Goal: Task Accomplishment & Management: Complete application form

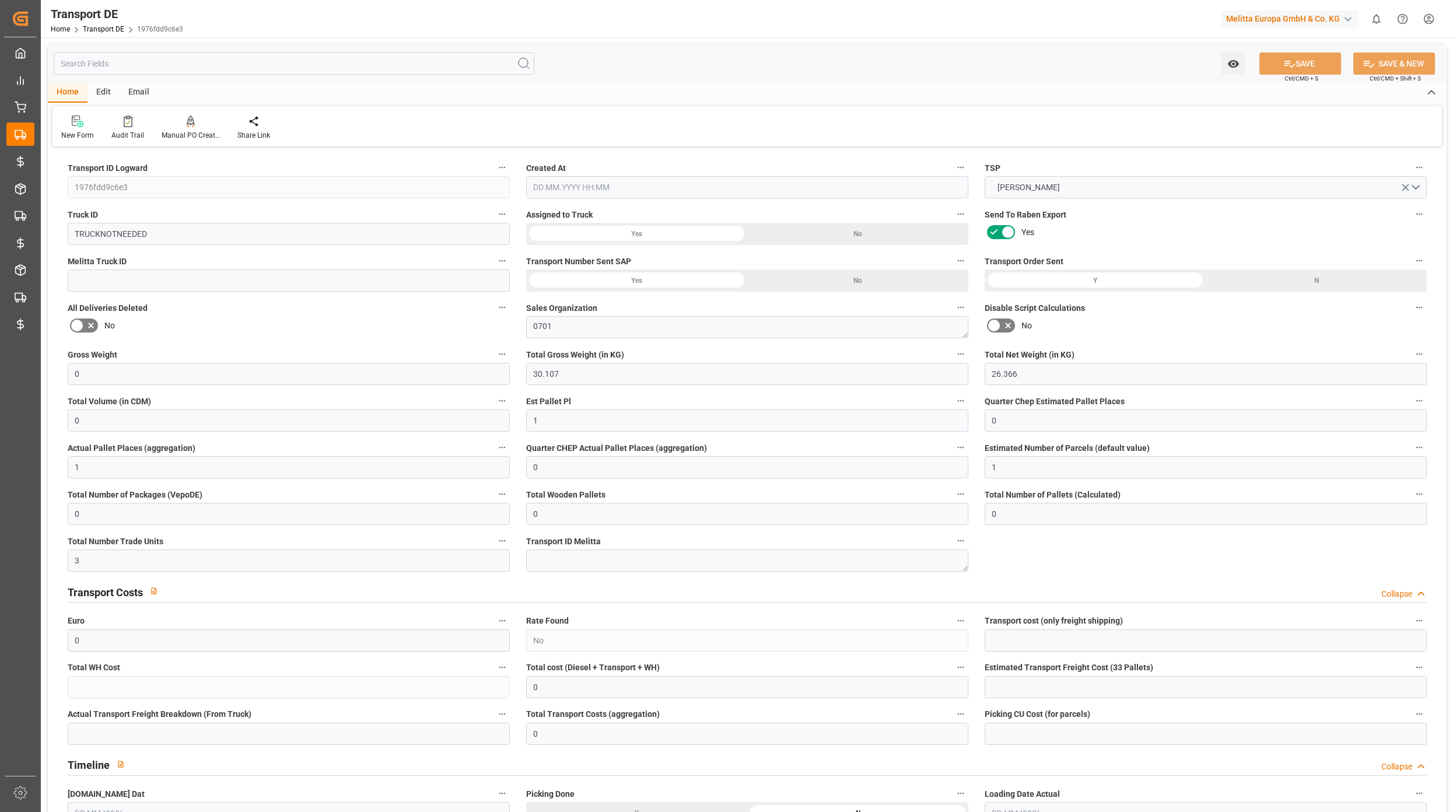
type input "0"
type input "30.107"
type input "26.366"
type input "0"
type input "1"
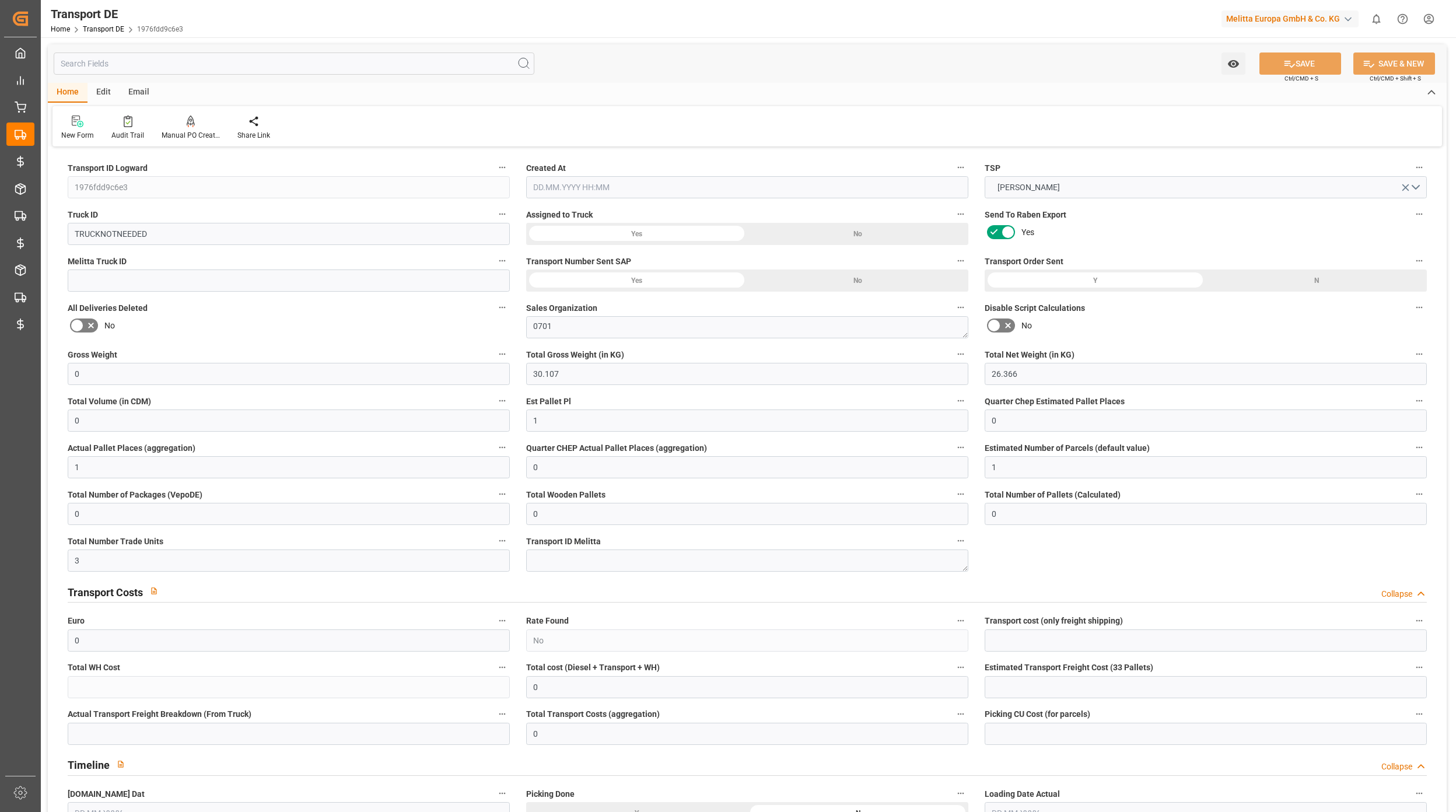
type input "0"
type input "1"
type input "0"
type input "1"
type input "0"
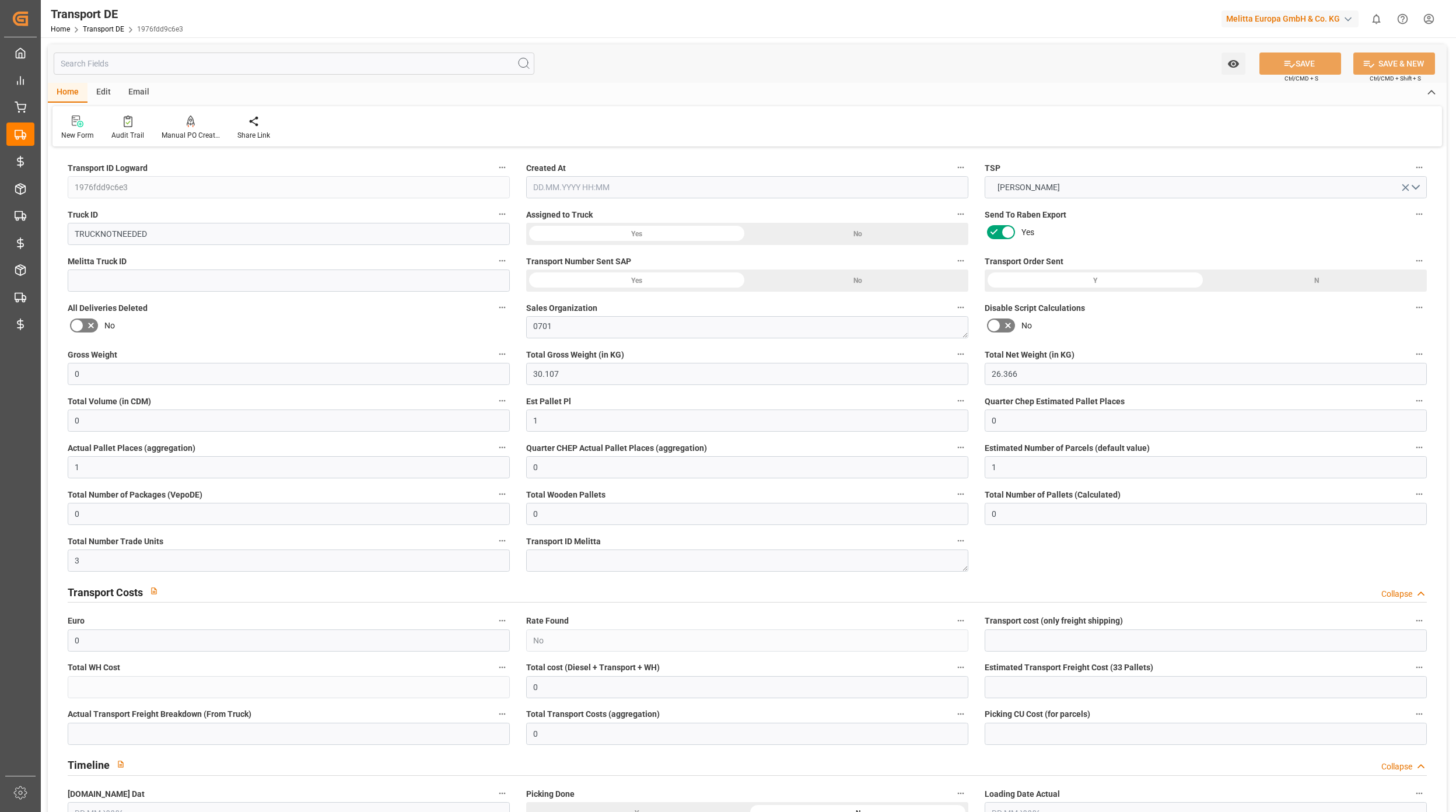
type input "0"
type input "3"
type input "0"
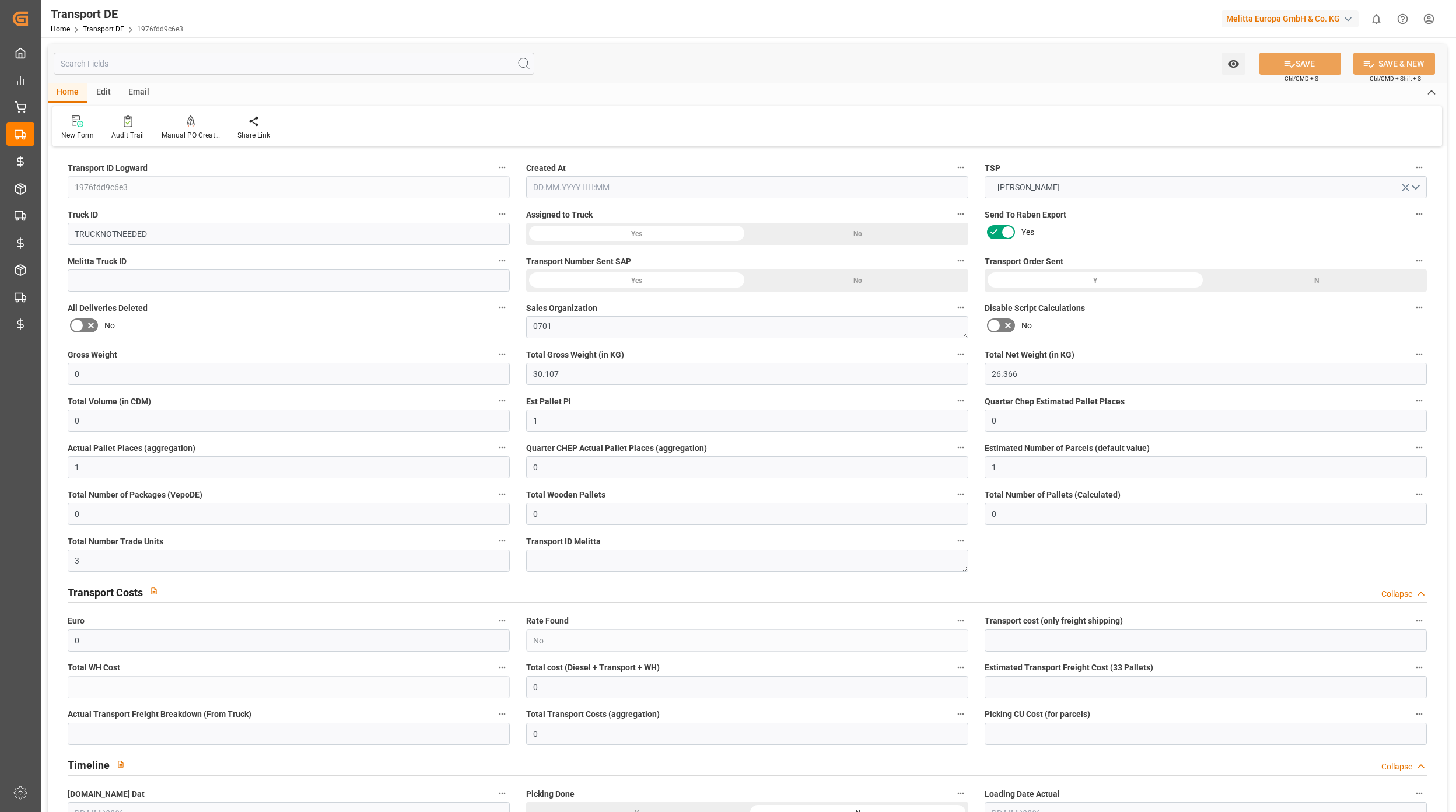
type input "95"
type input "0"
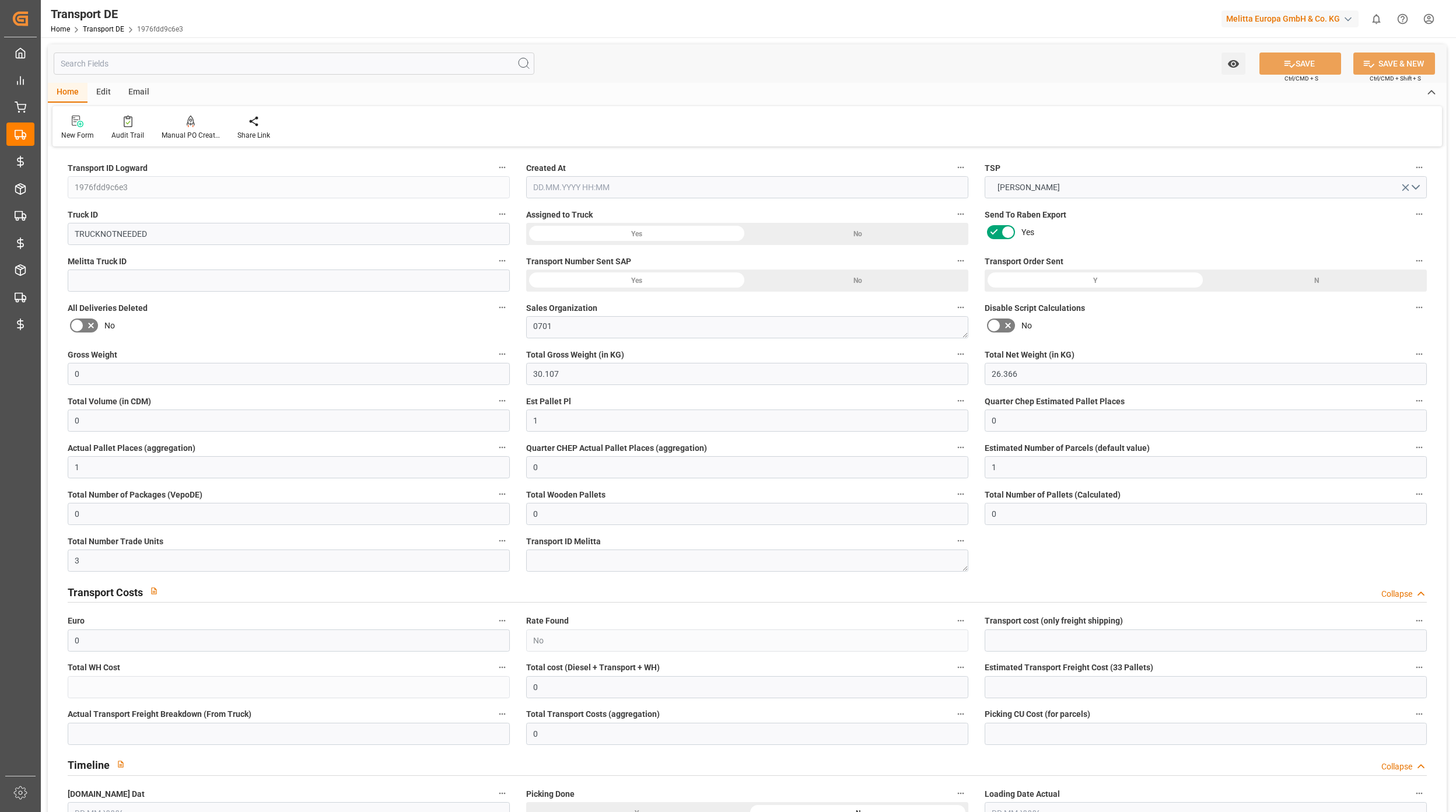
type input "0"
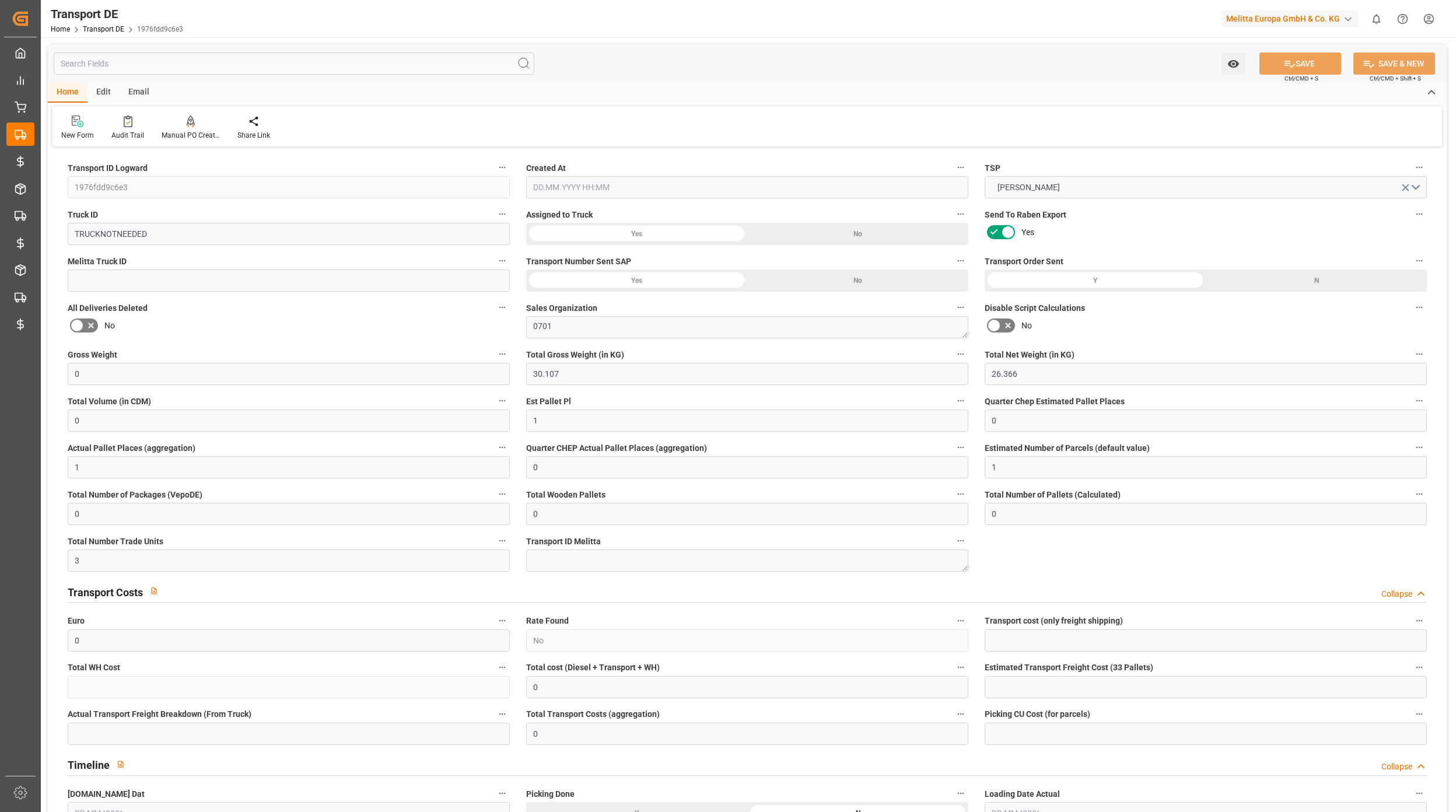
type input "0"
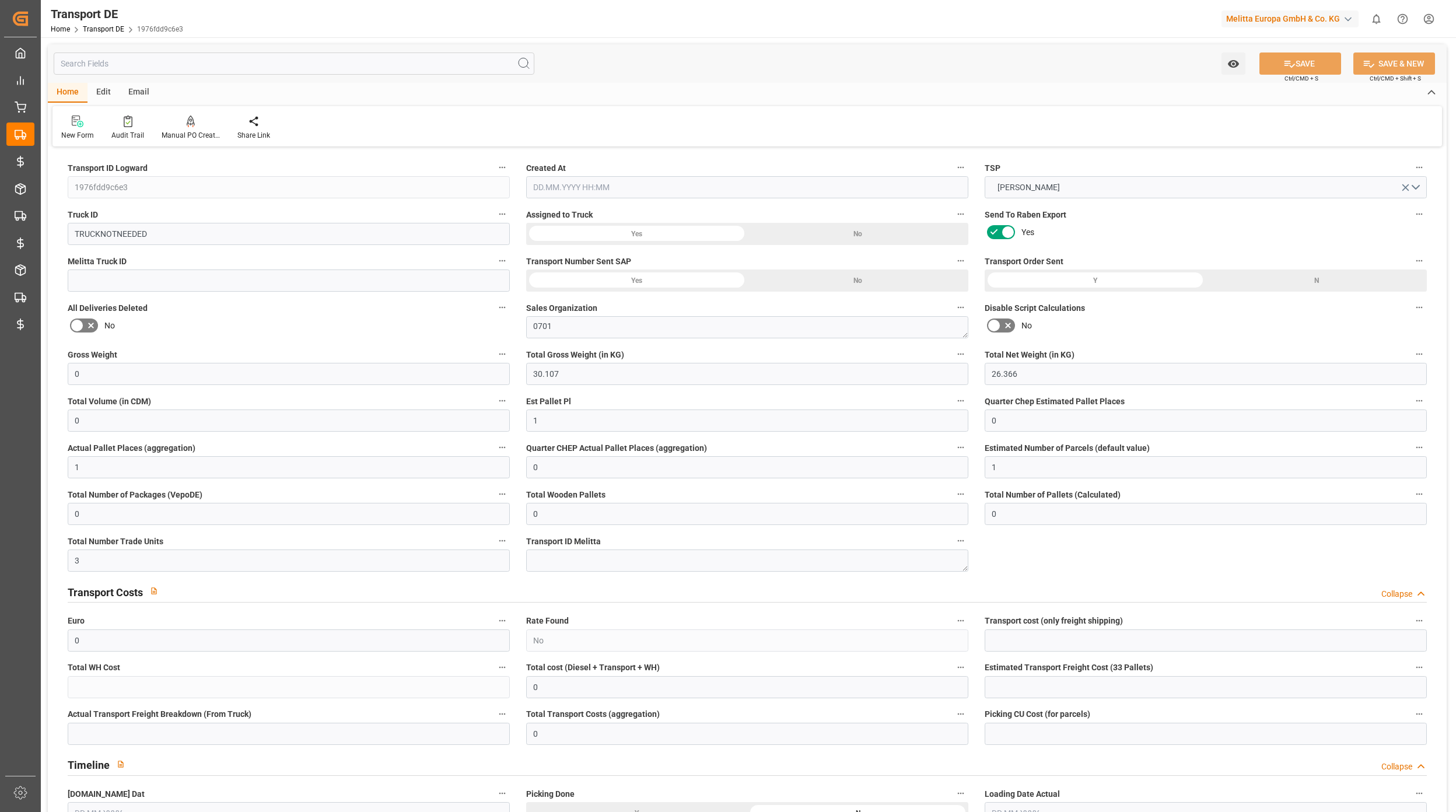
type input "0"
type input "30.107"
type input "2800"
type input "21"
type input "80"
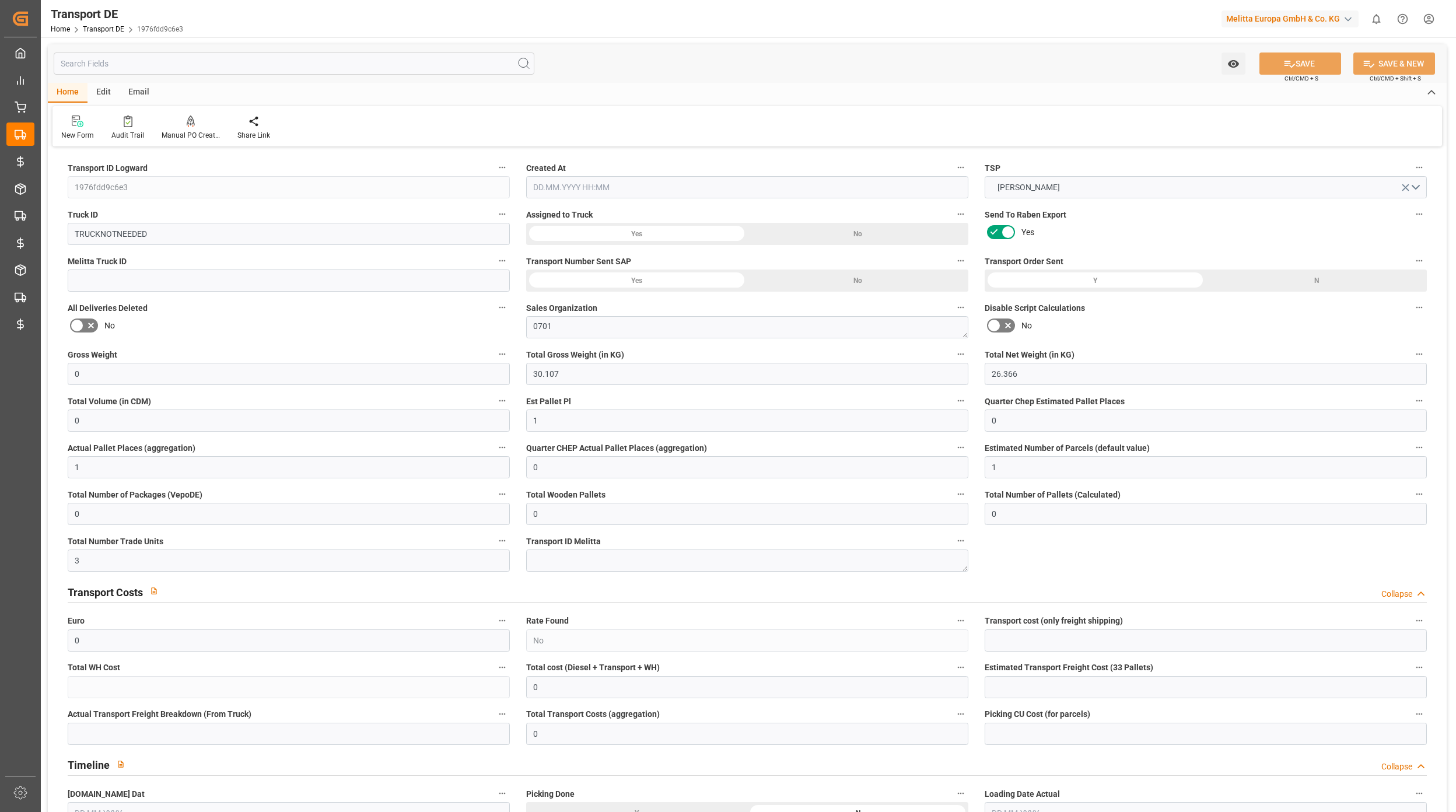
type input "0"
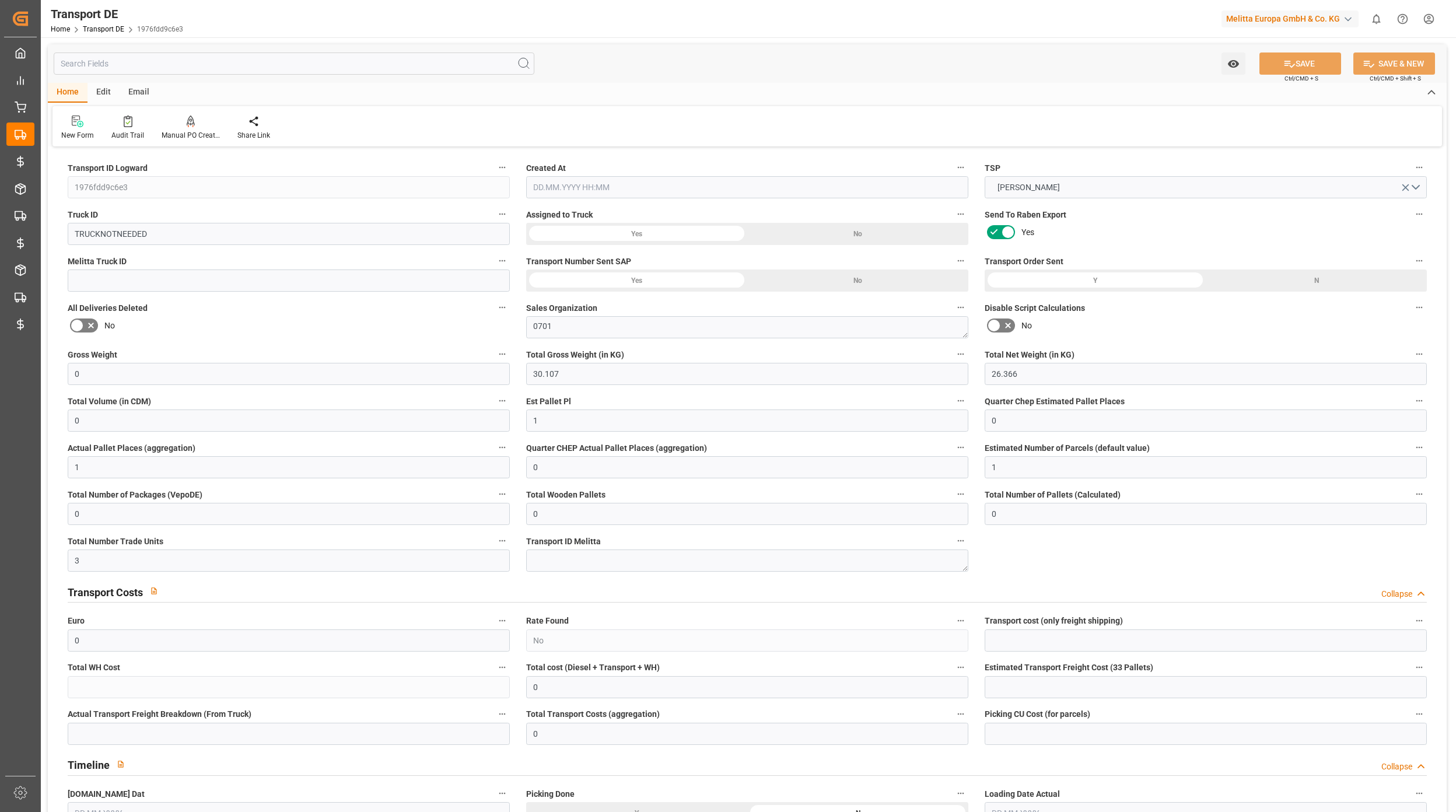
type input "0"
type input "1"
type input "0"
type input "3"
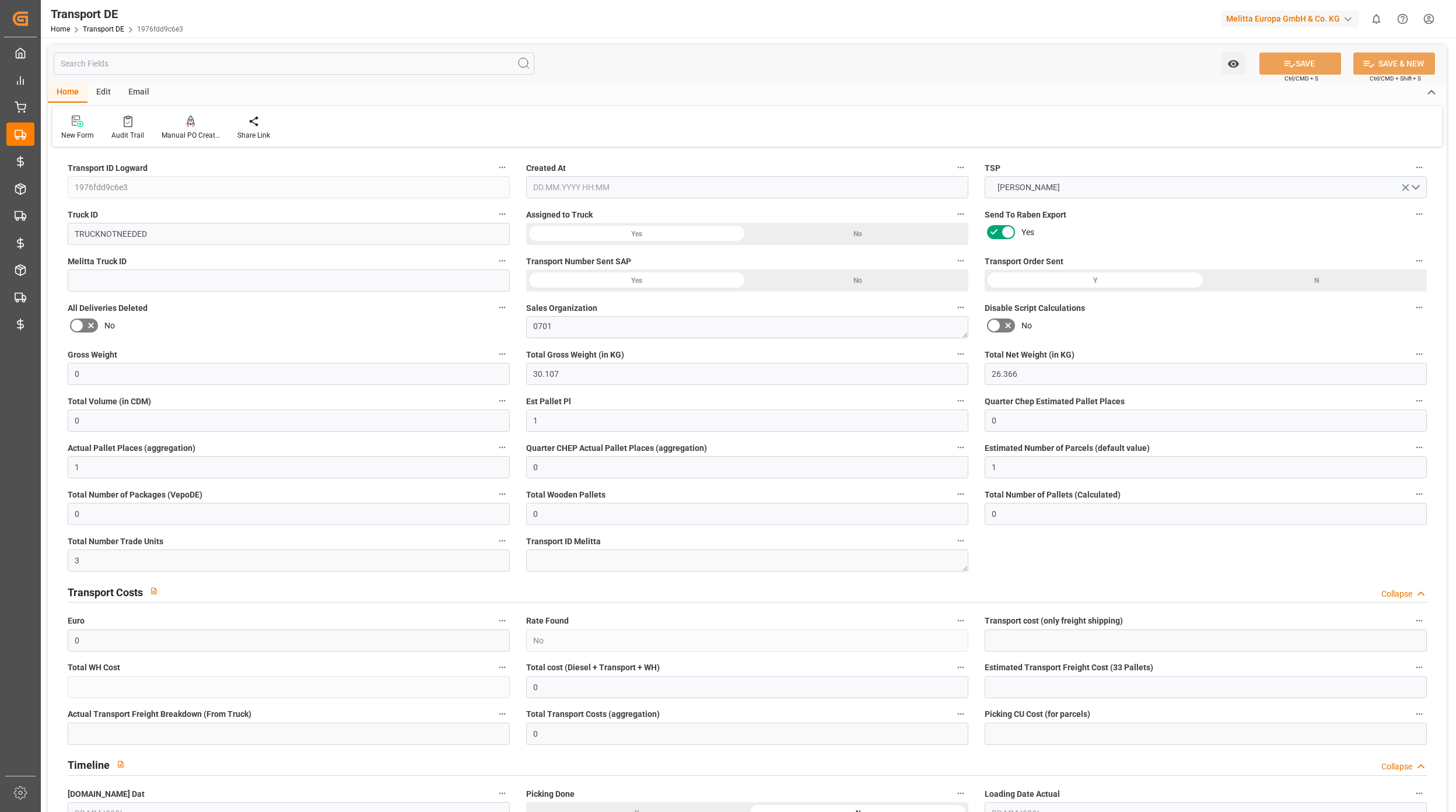
type input "0"
click at [648, 80] on div "Watch Option SAVE Ctrl/CMD + S SAVE & NEW Ctrl/CMD + Shift + S" at bounding box center [747, 63] width 1399 height 38
type input "17.09.2025 07:58"
type input "09.09.2025"
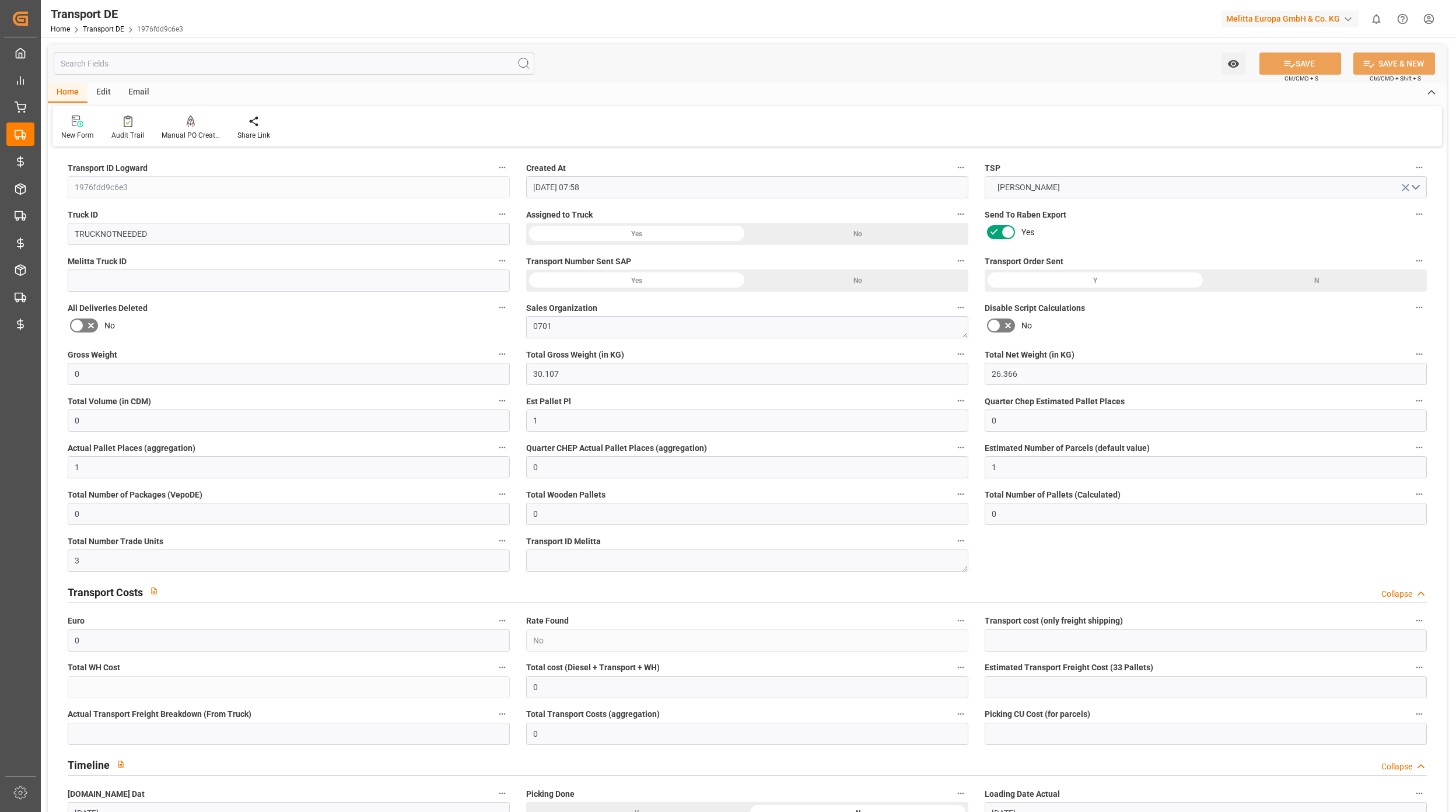
type input "[DATE]"
type input "09.09.2025"
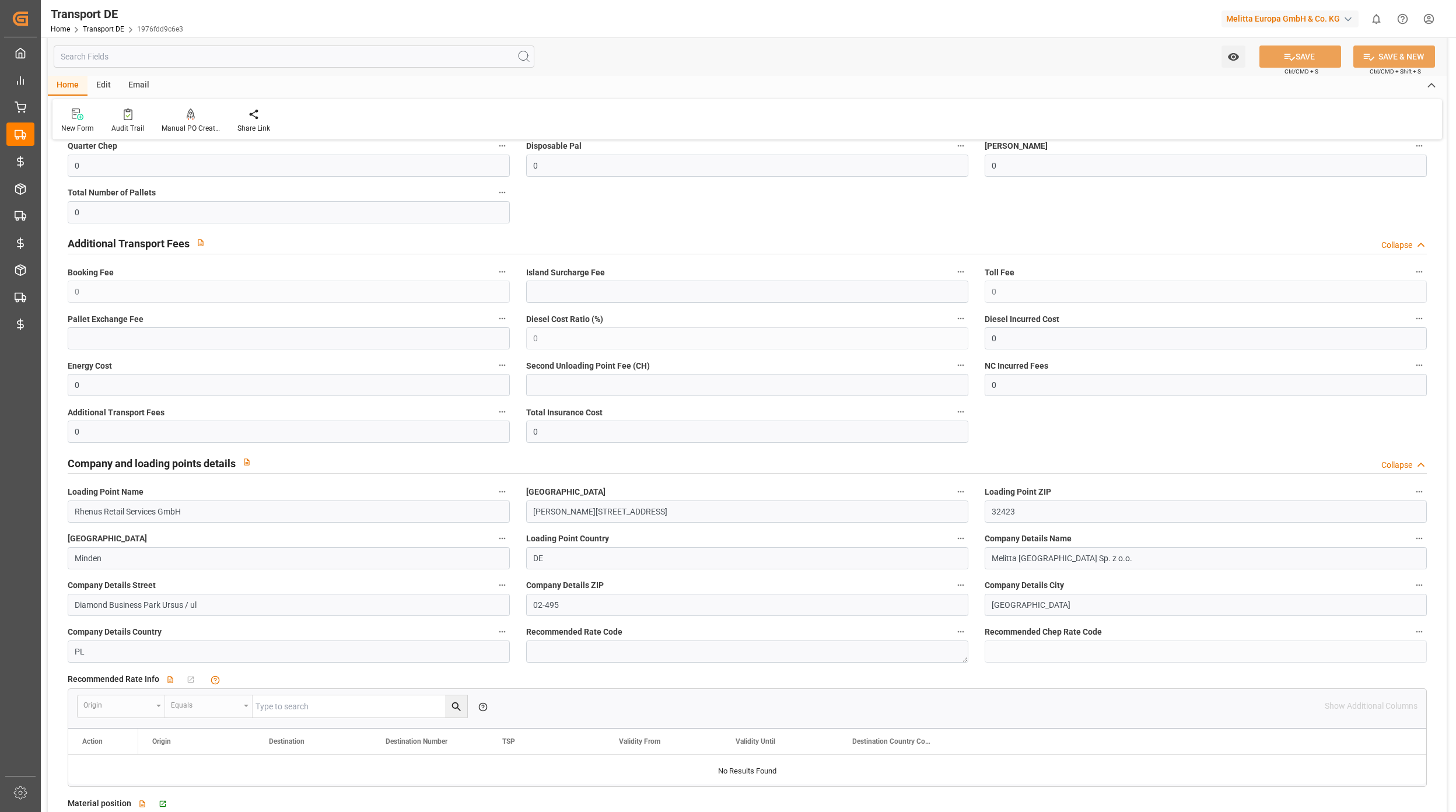
scroll to position [1789, 0]
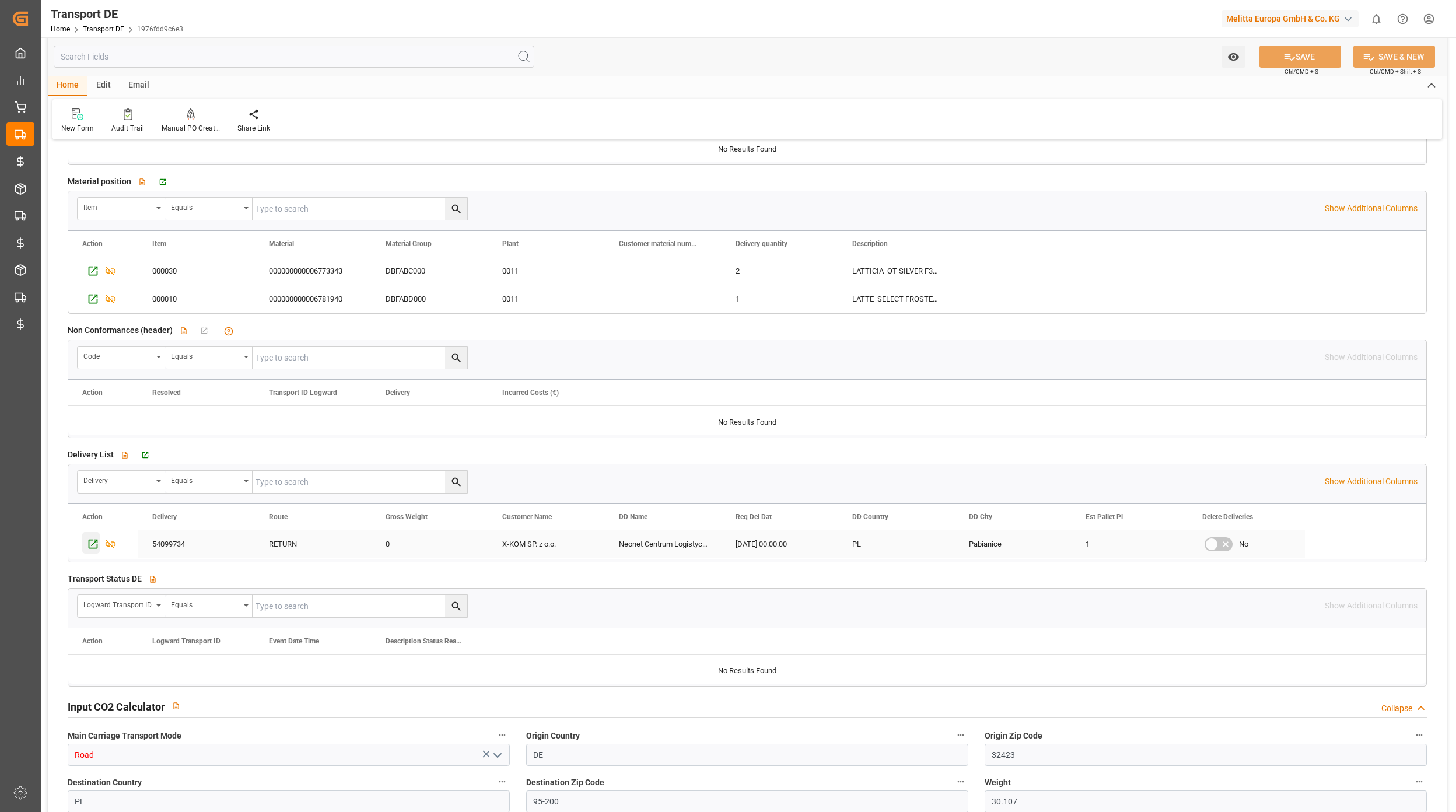
click at [91, 550] on icon "Press SPACE to select this row." at bounding box center [93, 544] width 12 height 12
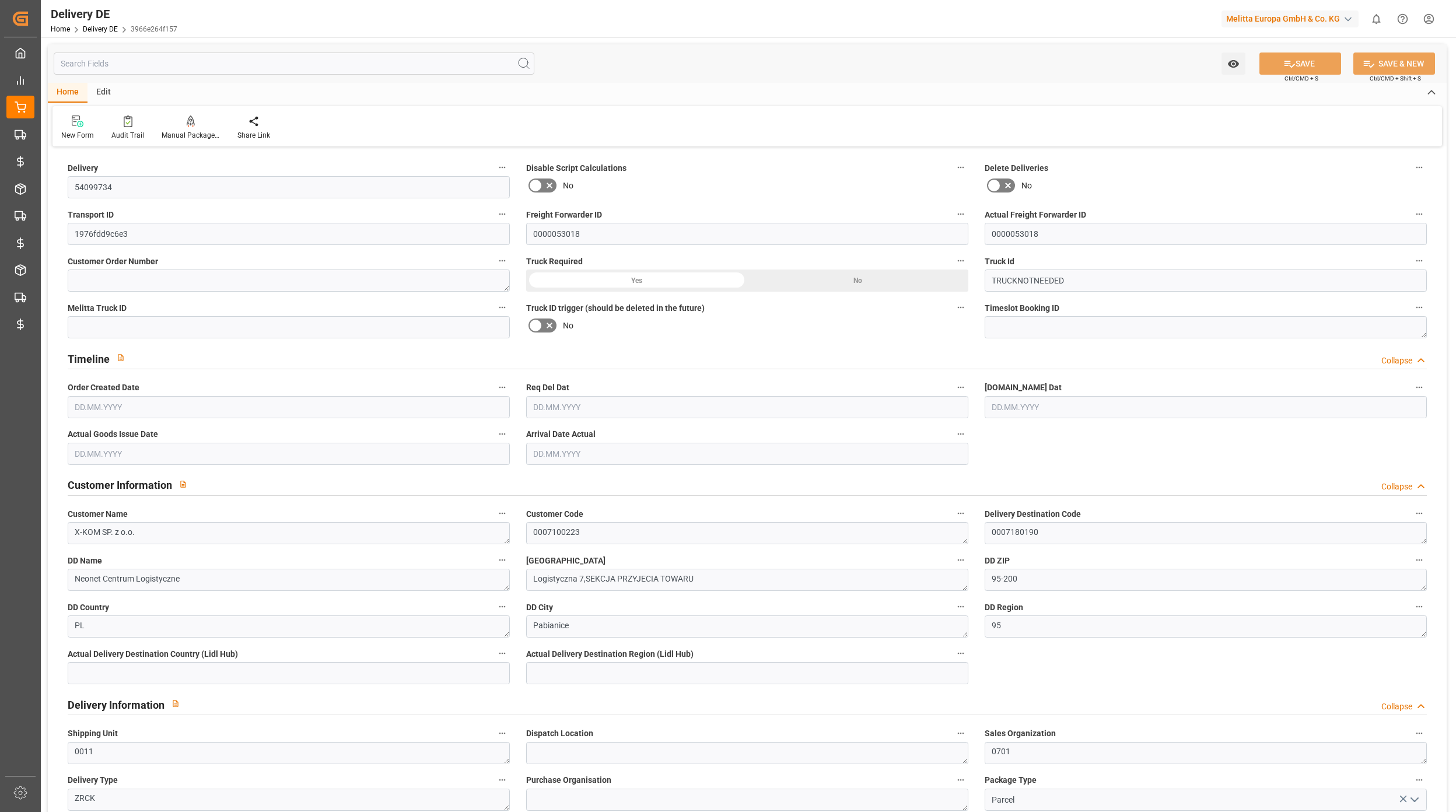
type input "0"
type input "1"
type input "26.366"
type input "0"
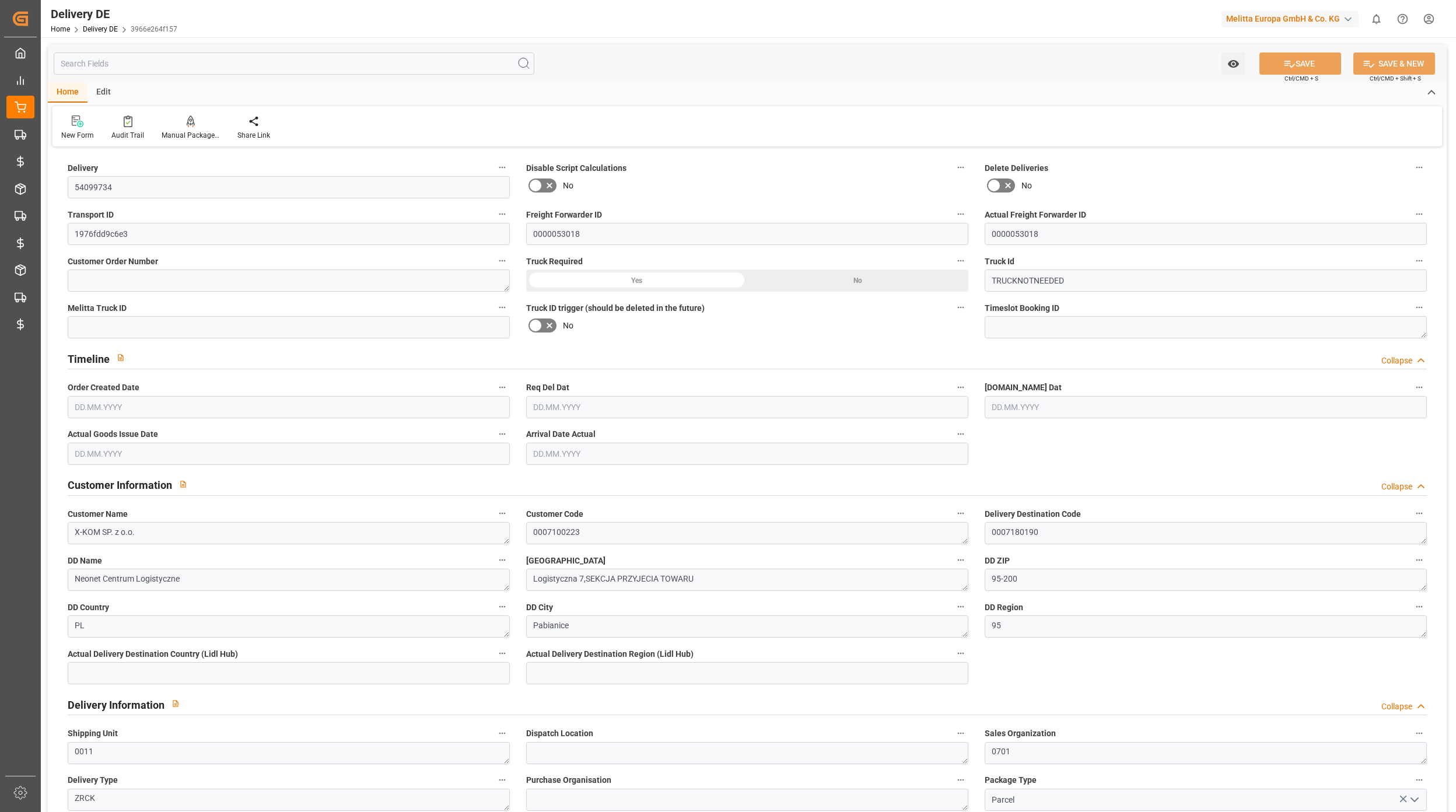
type input "0"
type input "[DATE]"
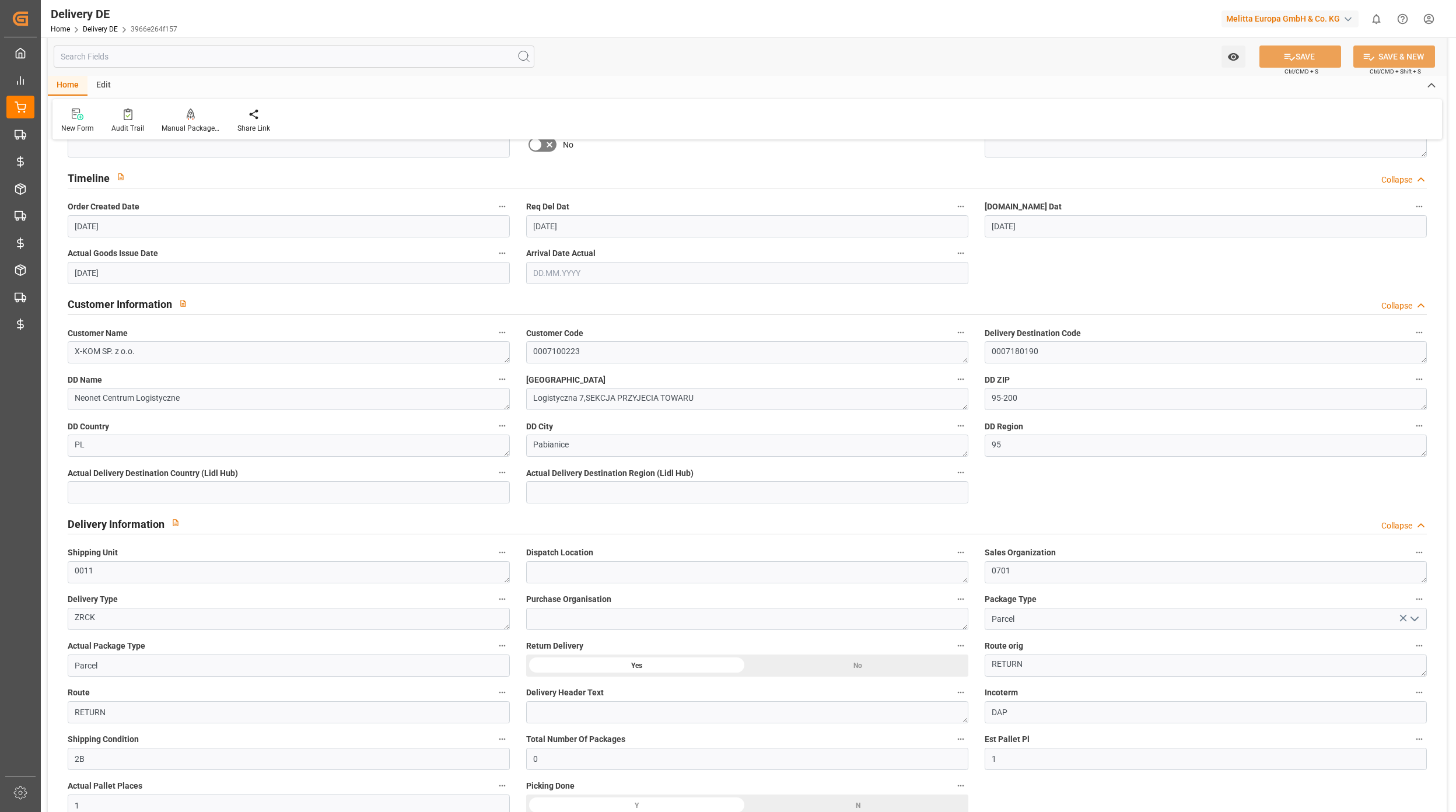
scroll to position [311, 0]
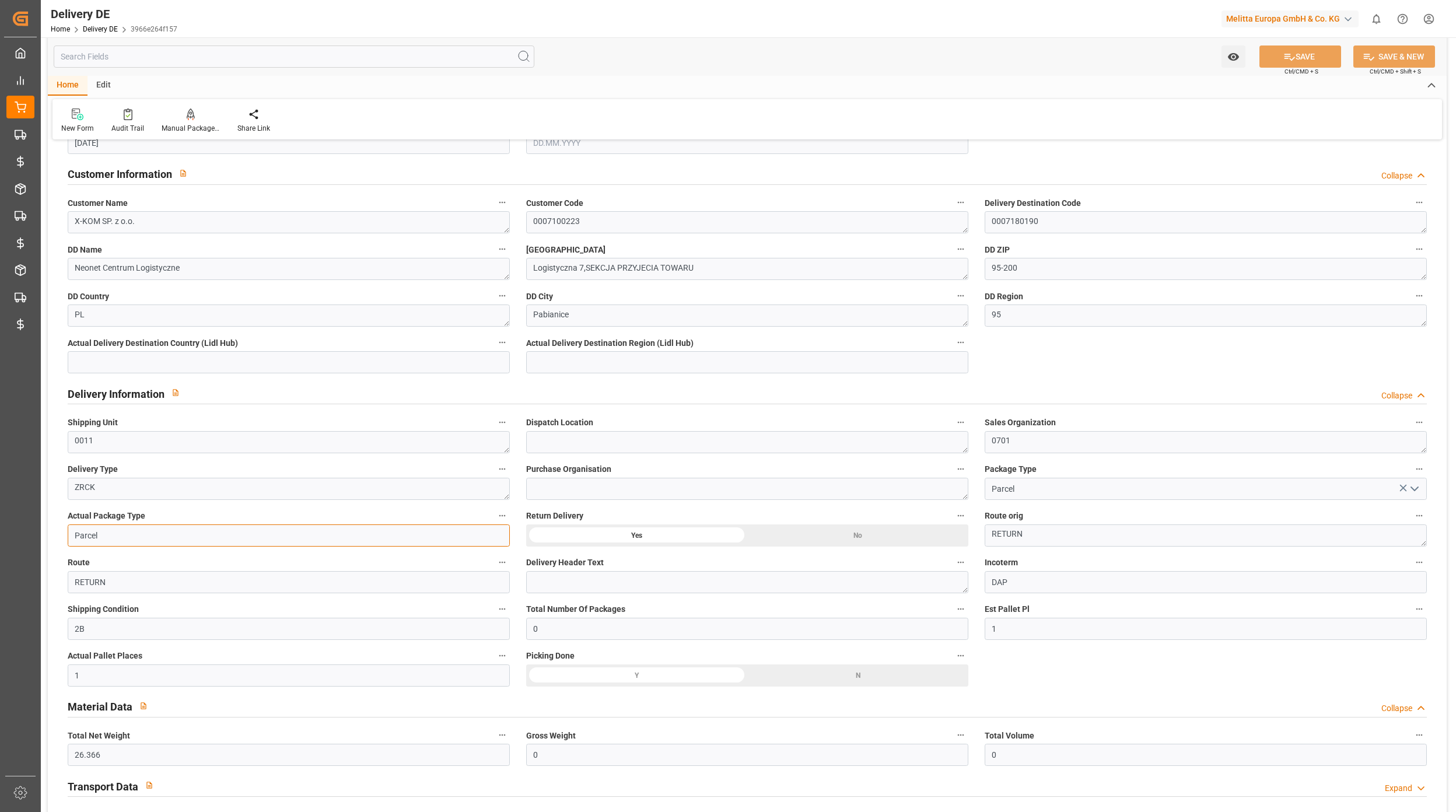
click at [114, 542] on input "Parcel" at bounding box center [288, 535] width 442 height 22
type input "Pallet"
click at [1307, 58] on button "SAVE" at bounding box center [1301, 56] width 82 height 22
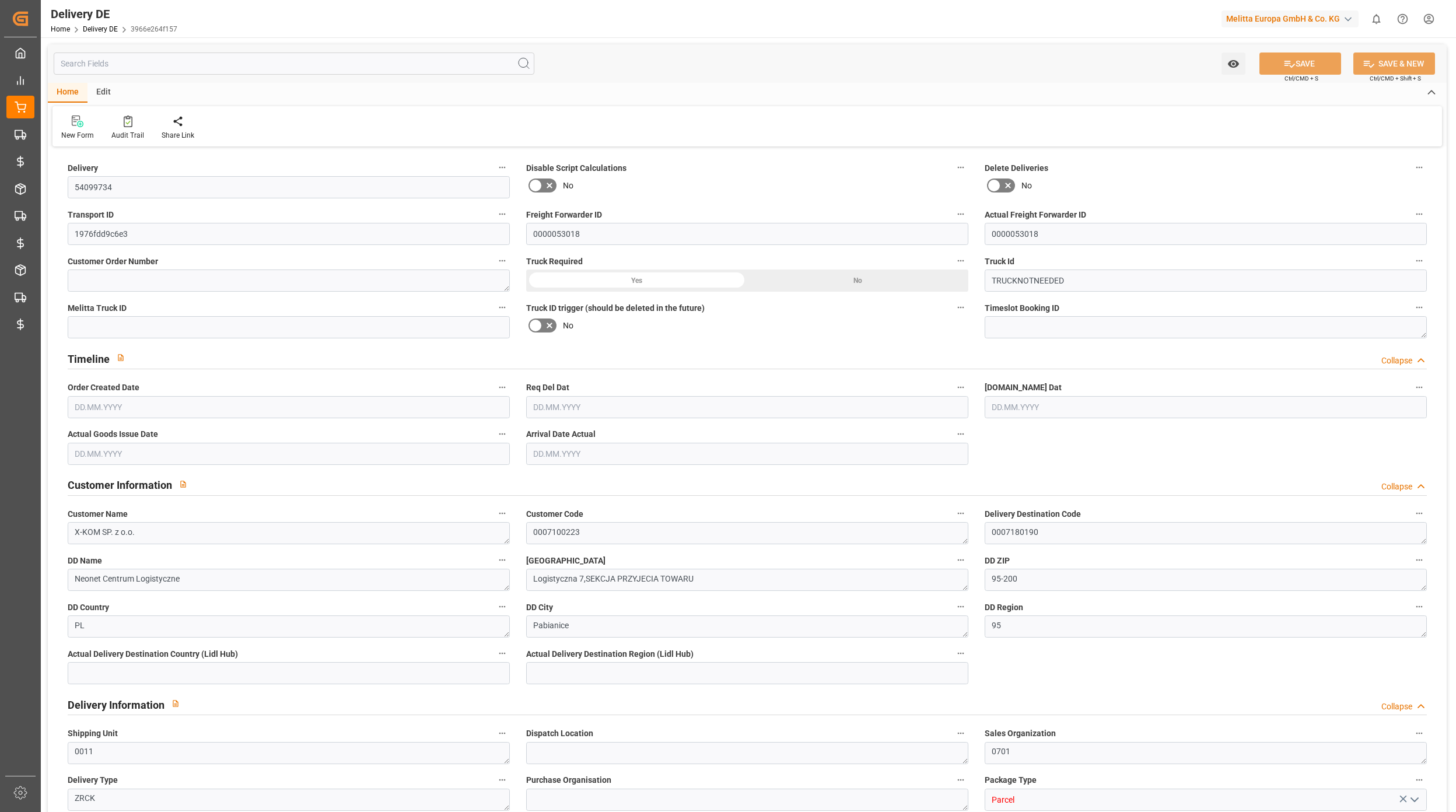
type input "0"
type input "1"
type input "26.366"
type input "0"
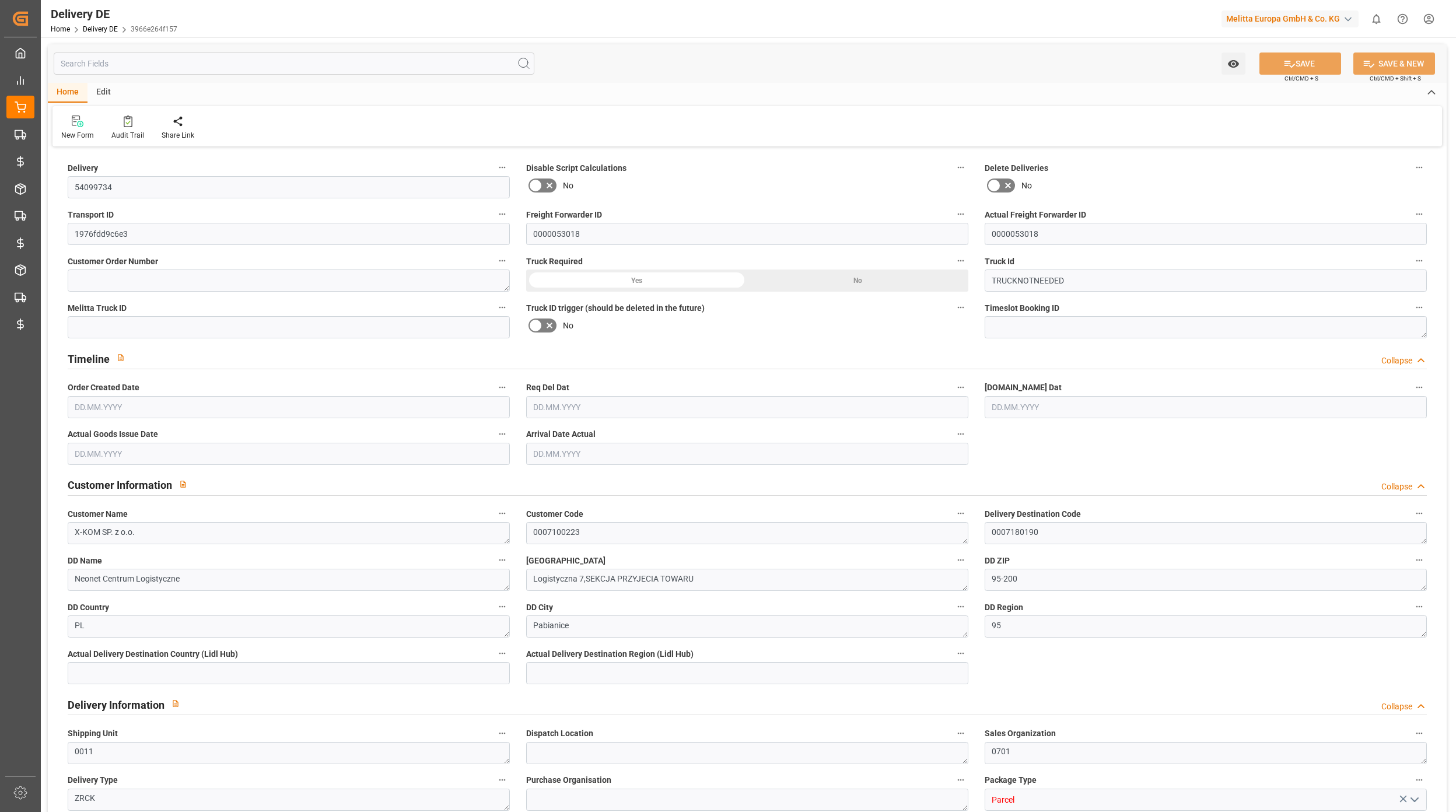
type input "0"
type input "17.09.2025"
type input "09.09.2025"
type input "17.09.2025"
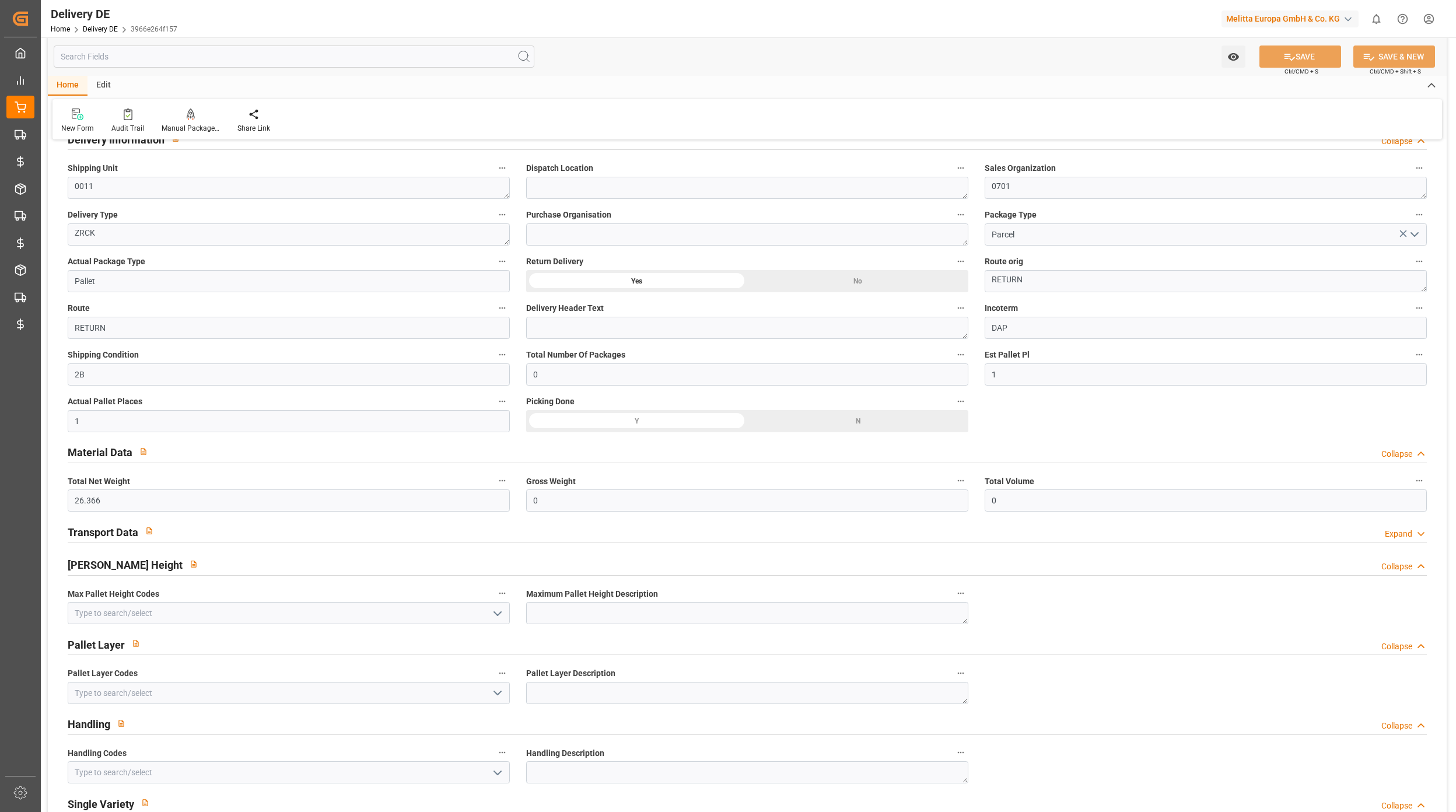
scroll to position [545, 0]
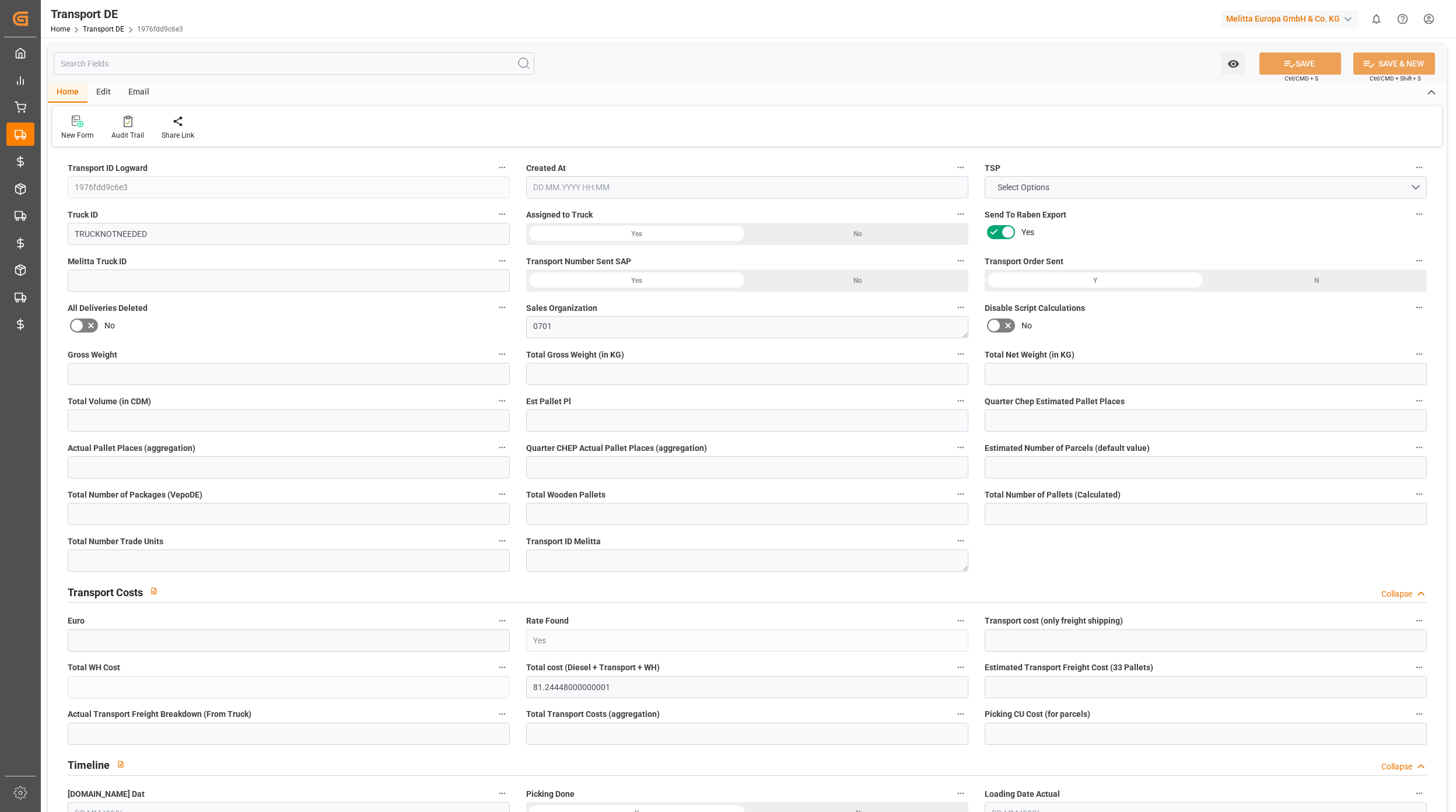
type input "0"
type input "30.107"
type input "26.366"
type input "0"
type input "1"
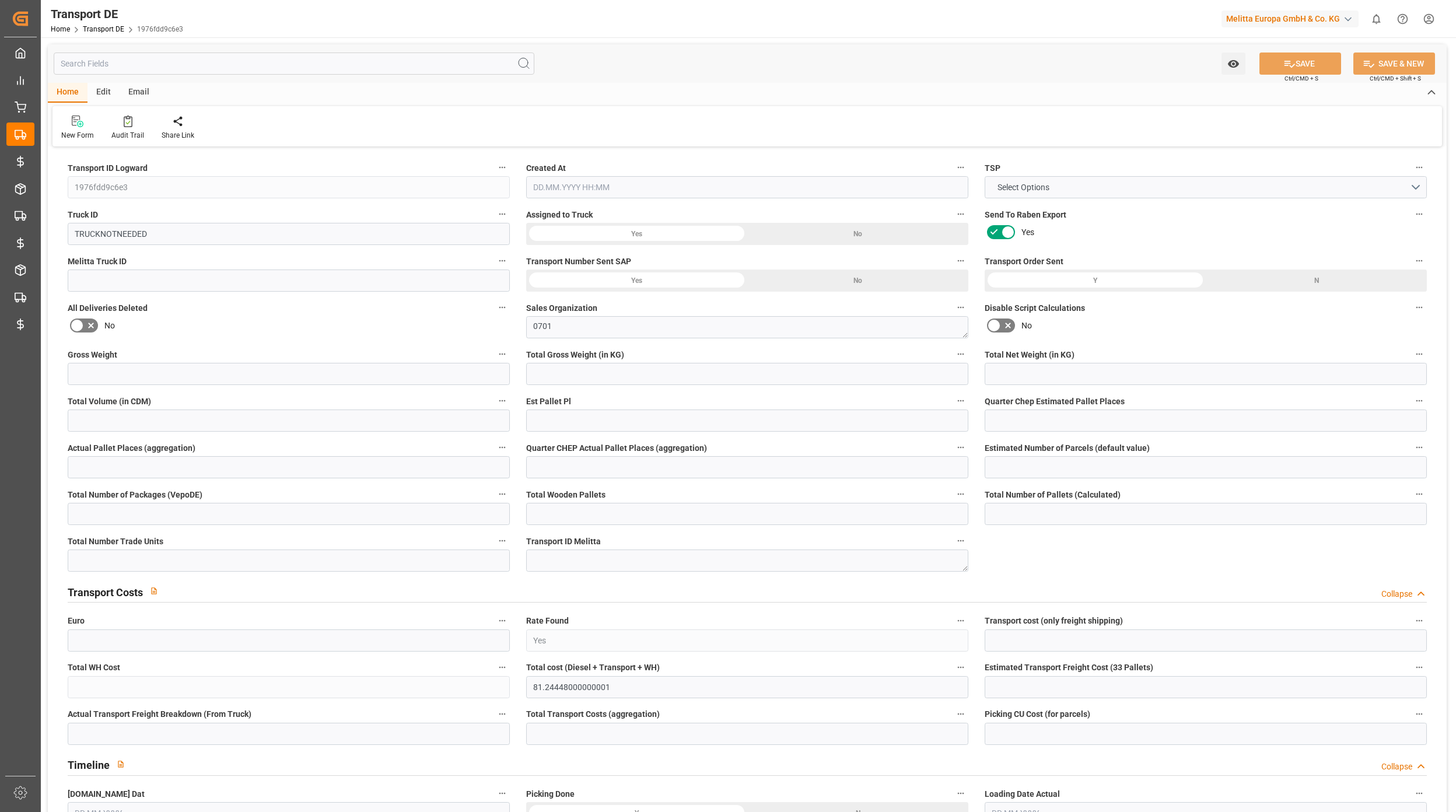
type input "0"
type input "1"
type input "0"
type input "1"
type input "0"
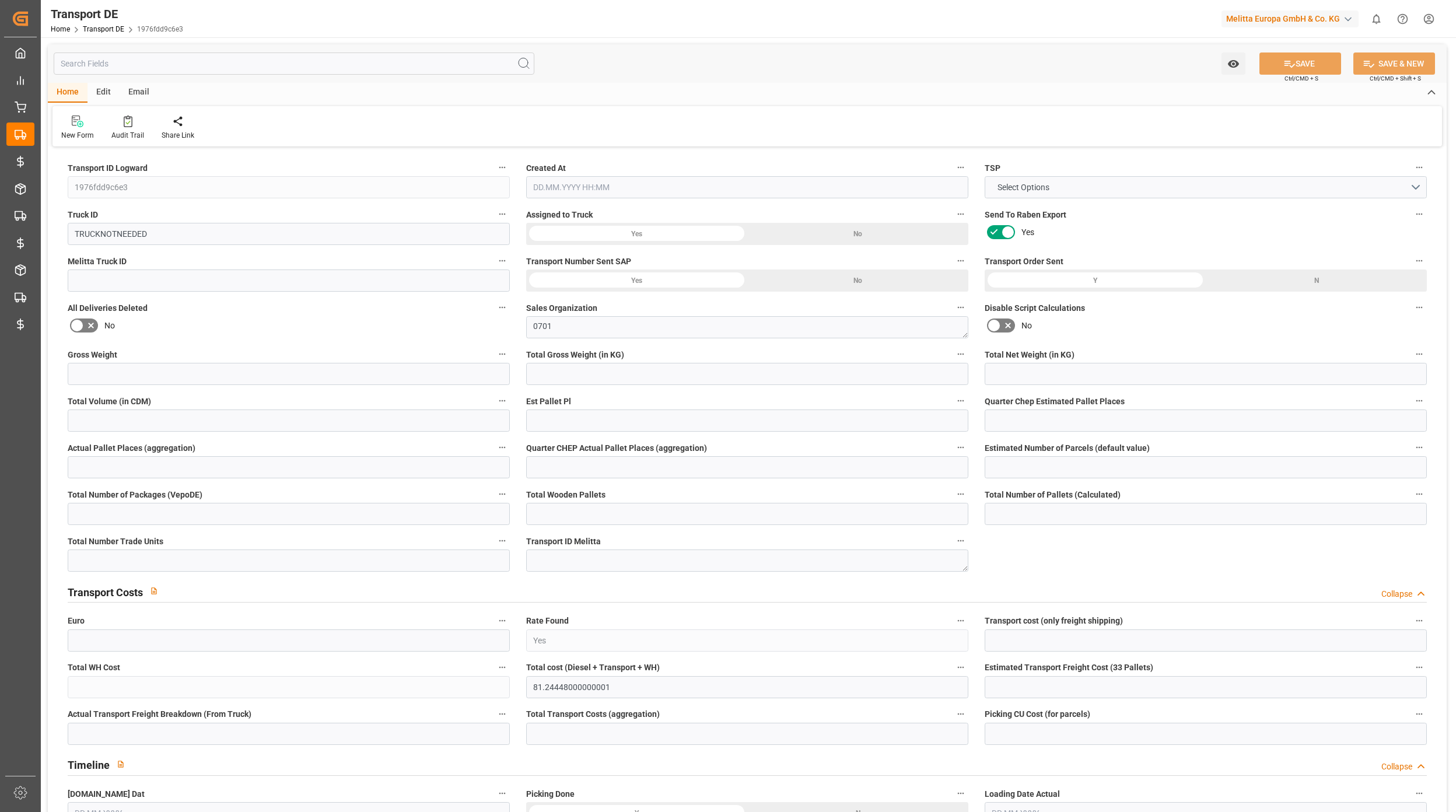
type input "0"
type input "3"
type input "0"
type input "82.7"
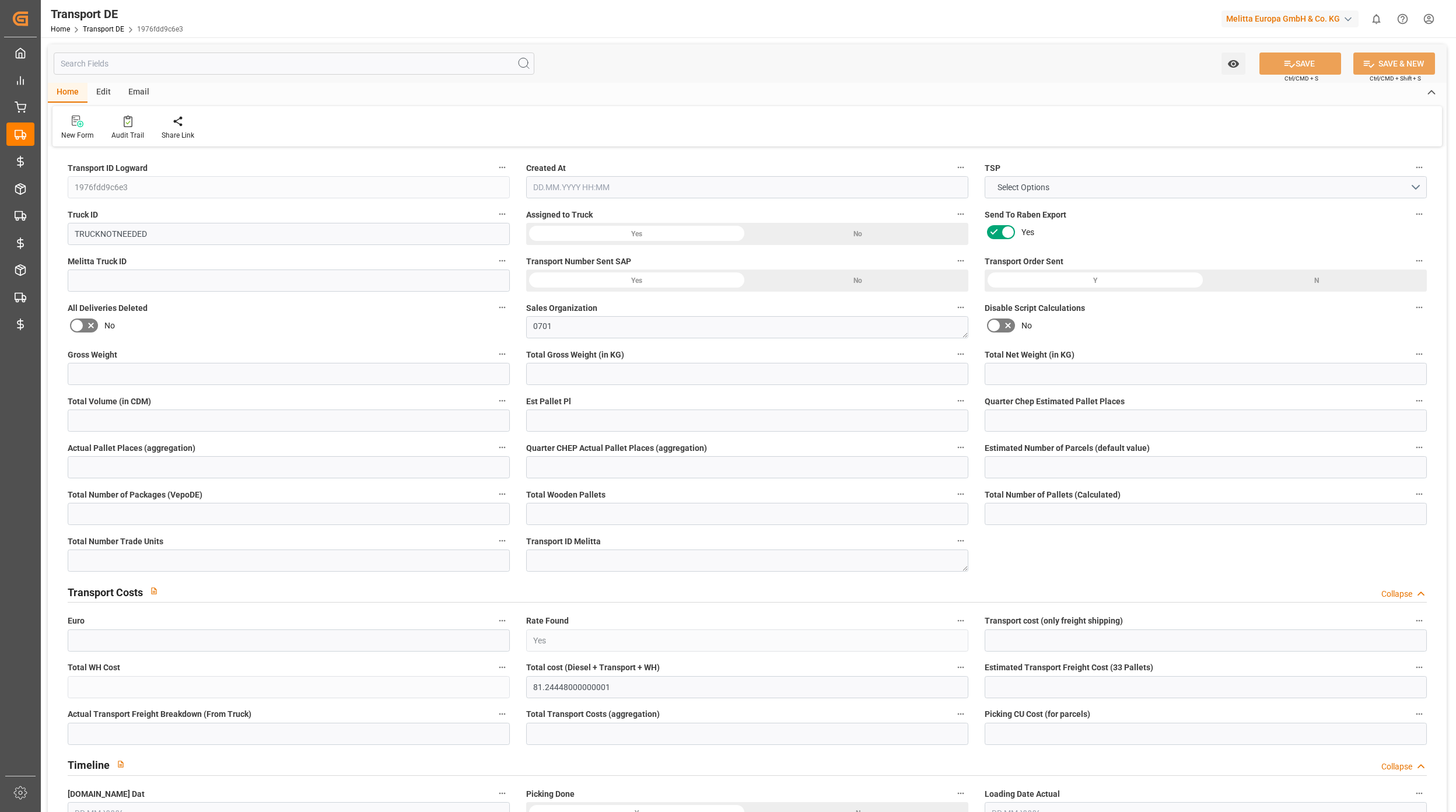
type input "82.7"
type input "81.2445"
type input "95"
type input "0"
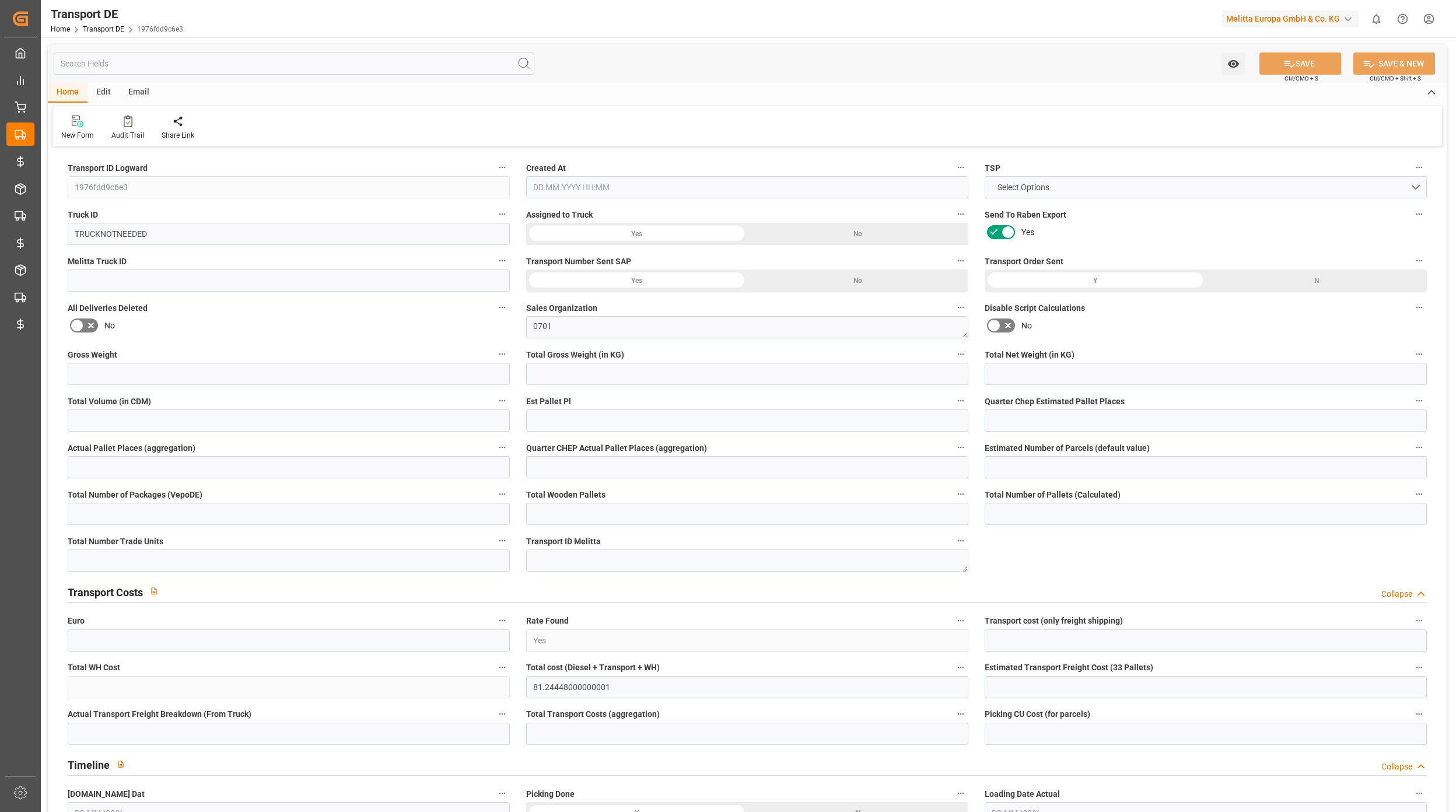
type input "0"
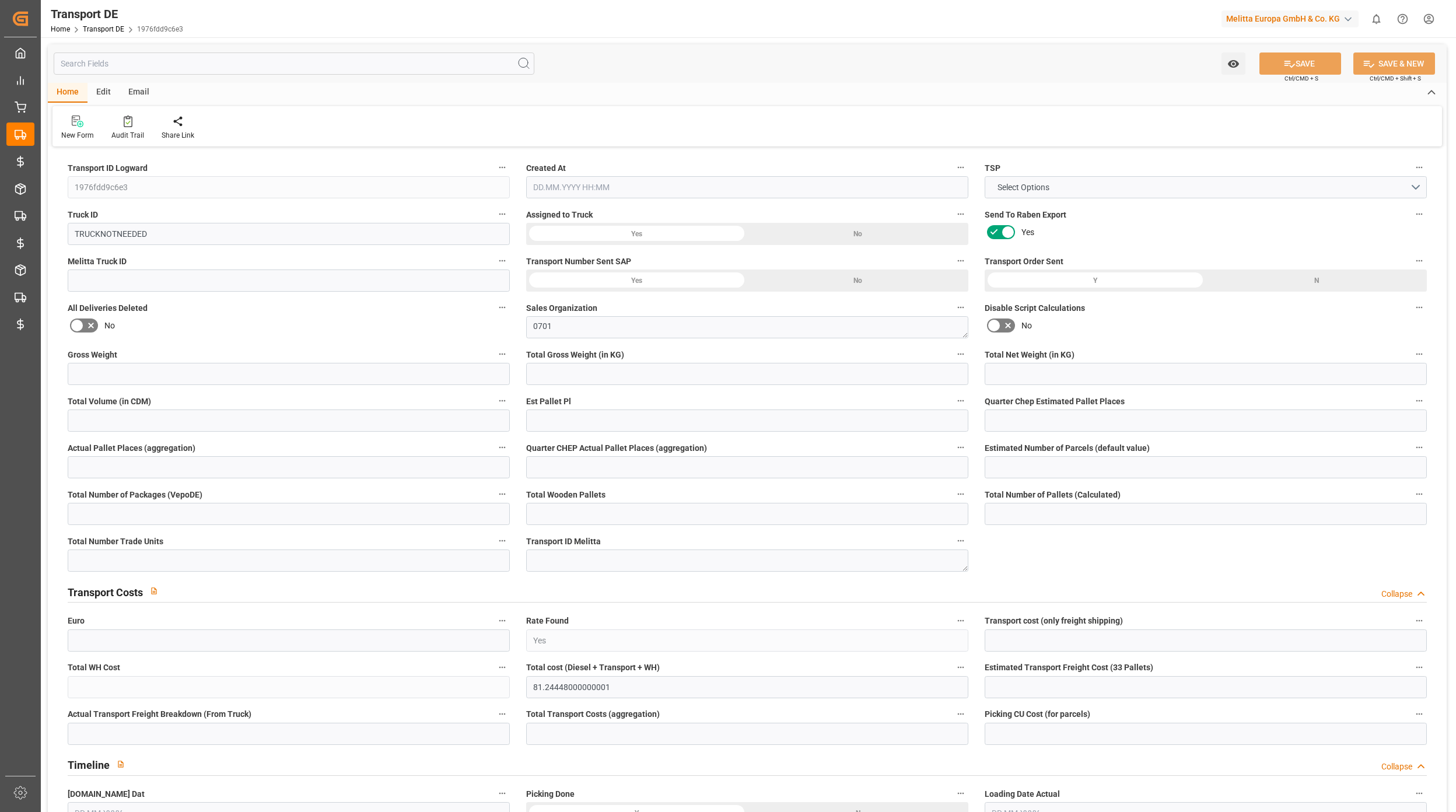
type input "0"
type input "-1.4555"
type input "0"
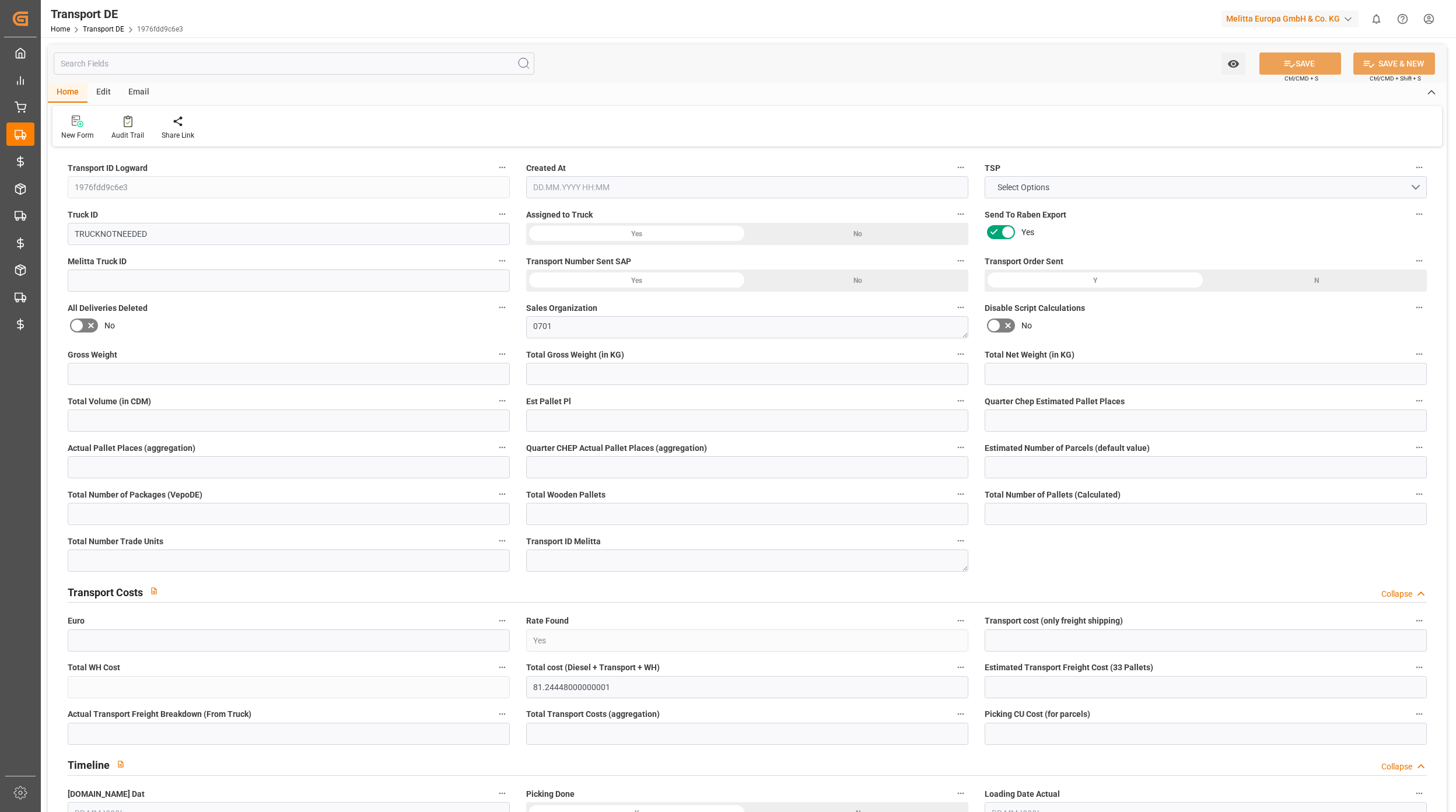
type input "0"
type input "30.107"
type input "2800"
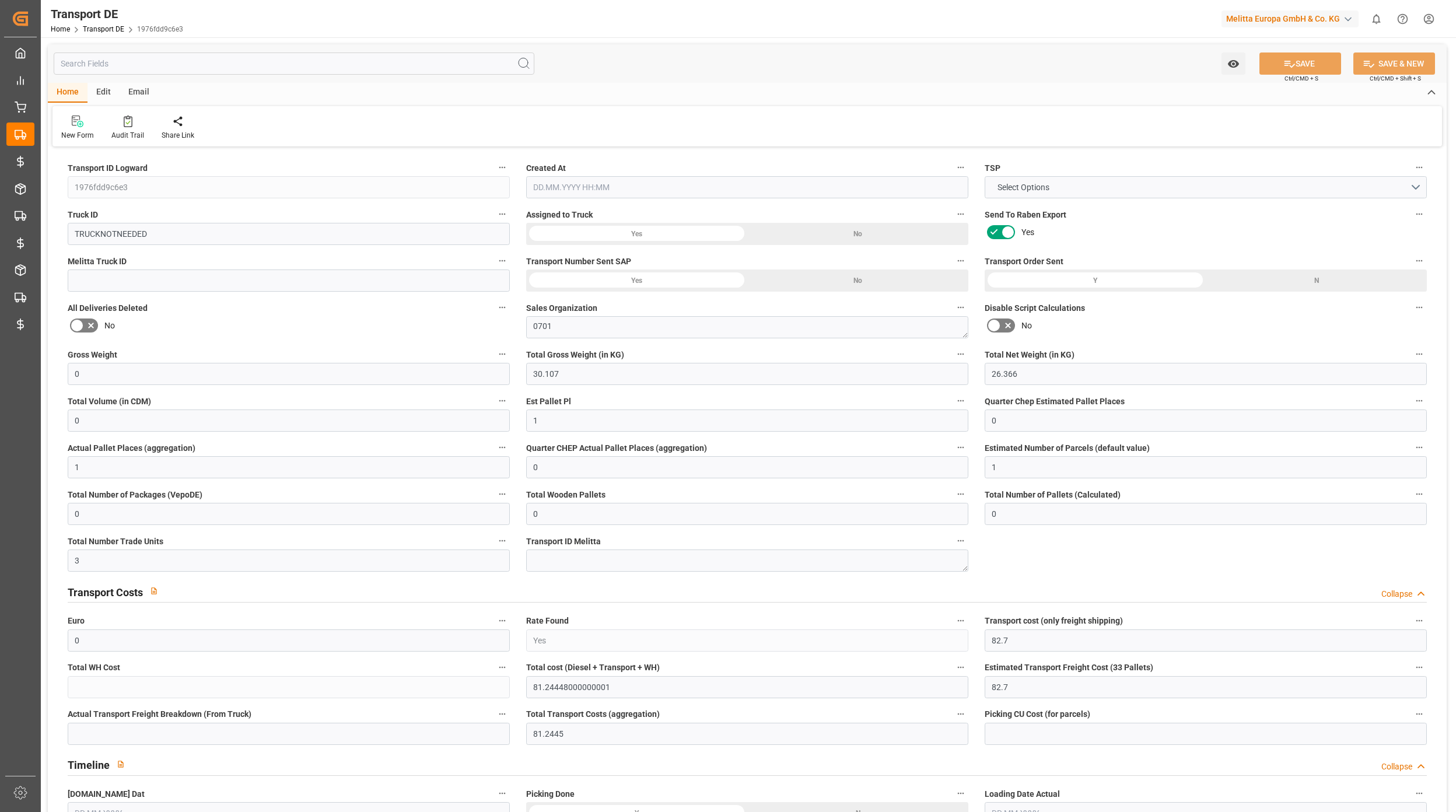
type input "21"
type input "80"
type input "0"
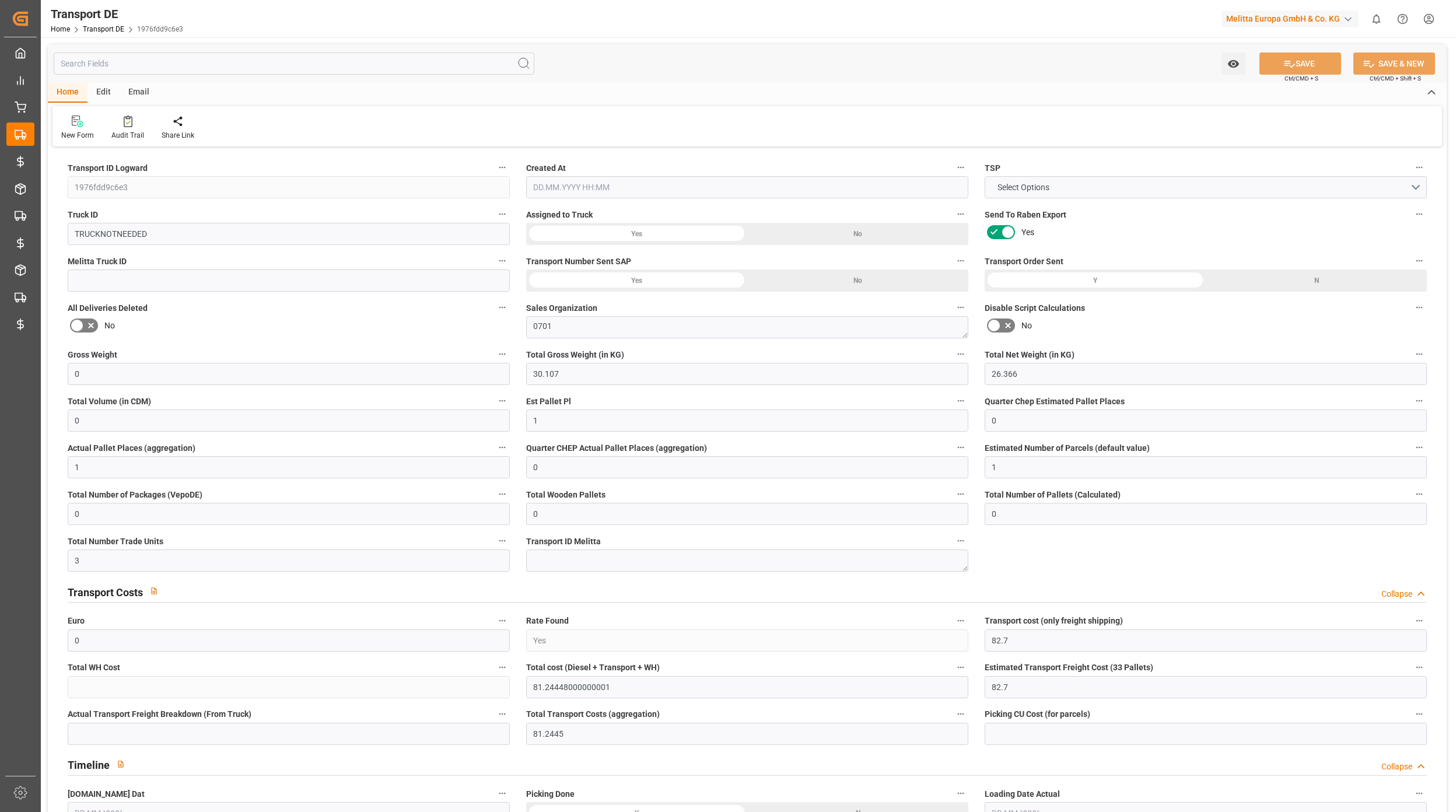
type input "0"
type input "1"
type input "0"
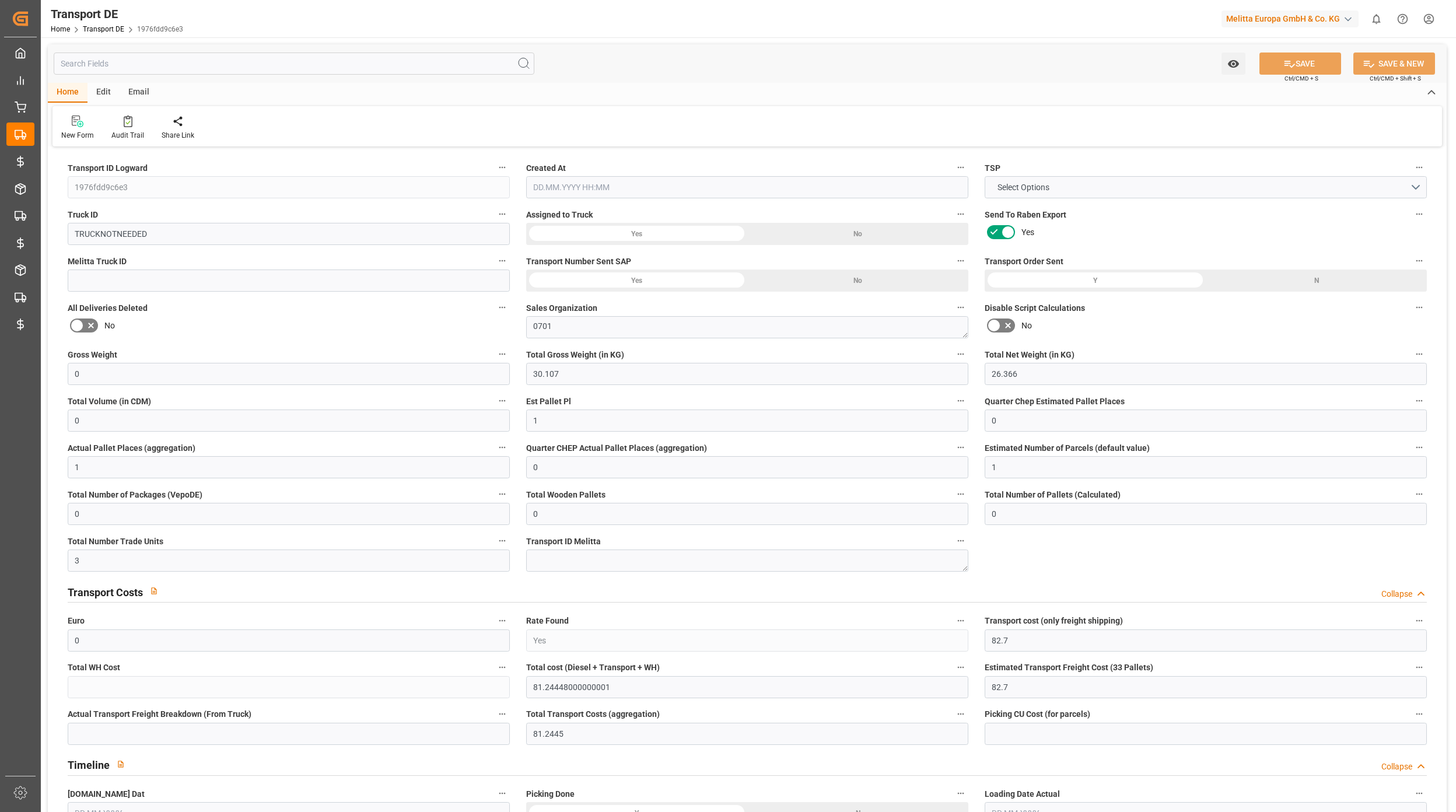
type input "0"
type input "3"
type input "81.2445"
type input "17.09.2025 07:58"
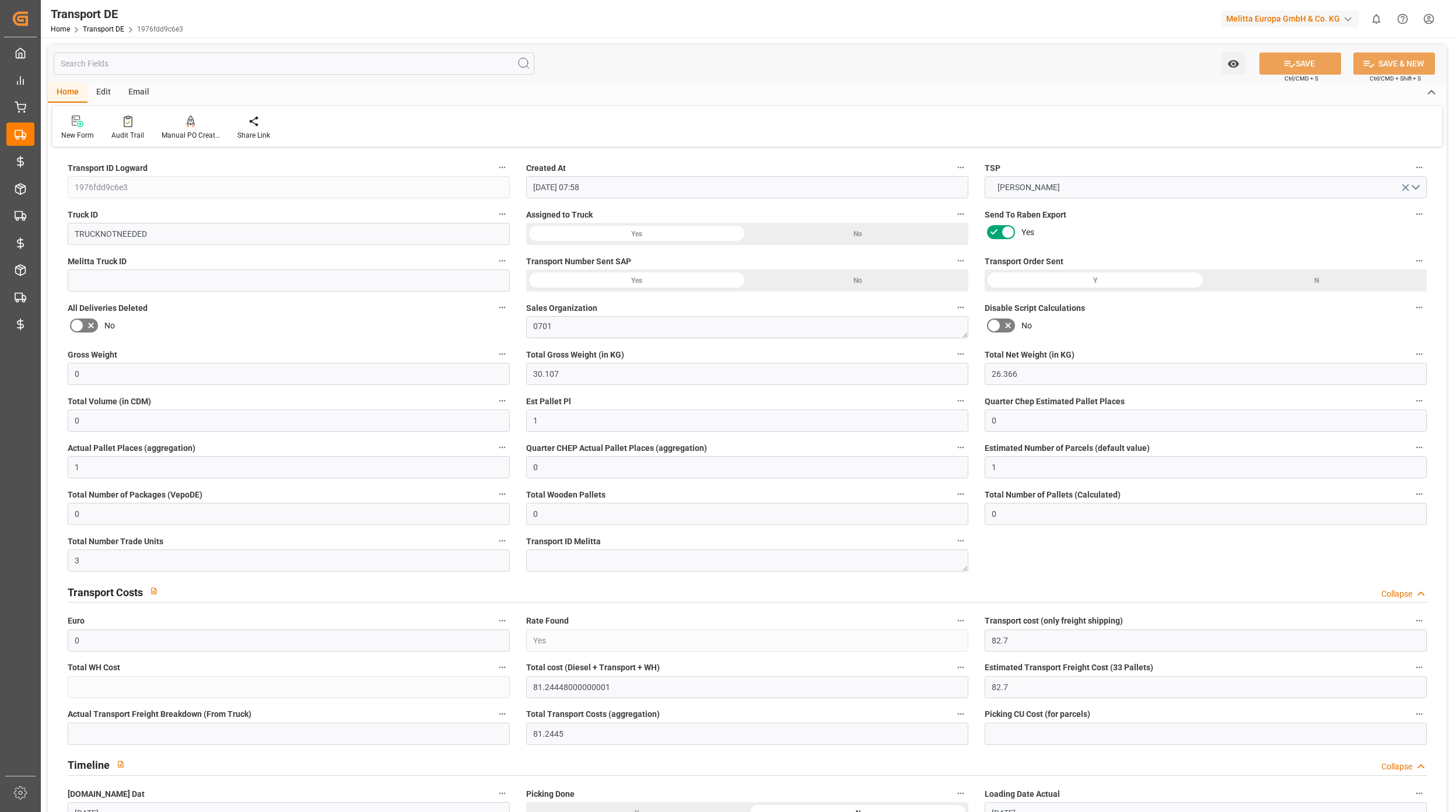
type input "09.09.2025"
type input "[DATE]"
type input "09.09.2025"
type input "0"
type input "84.758"
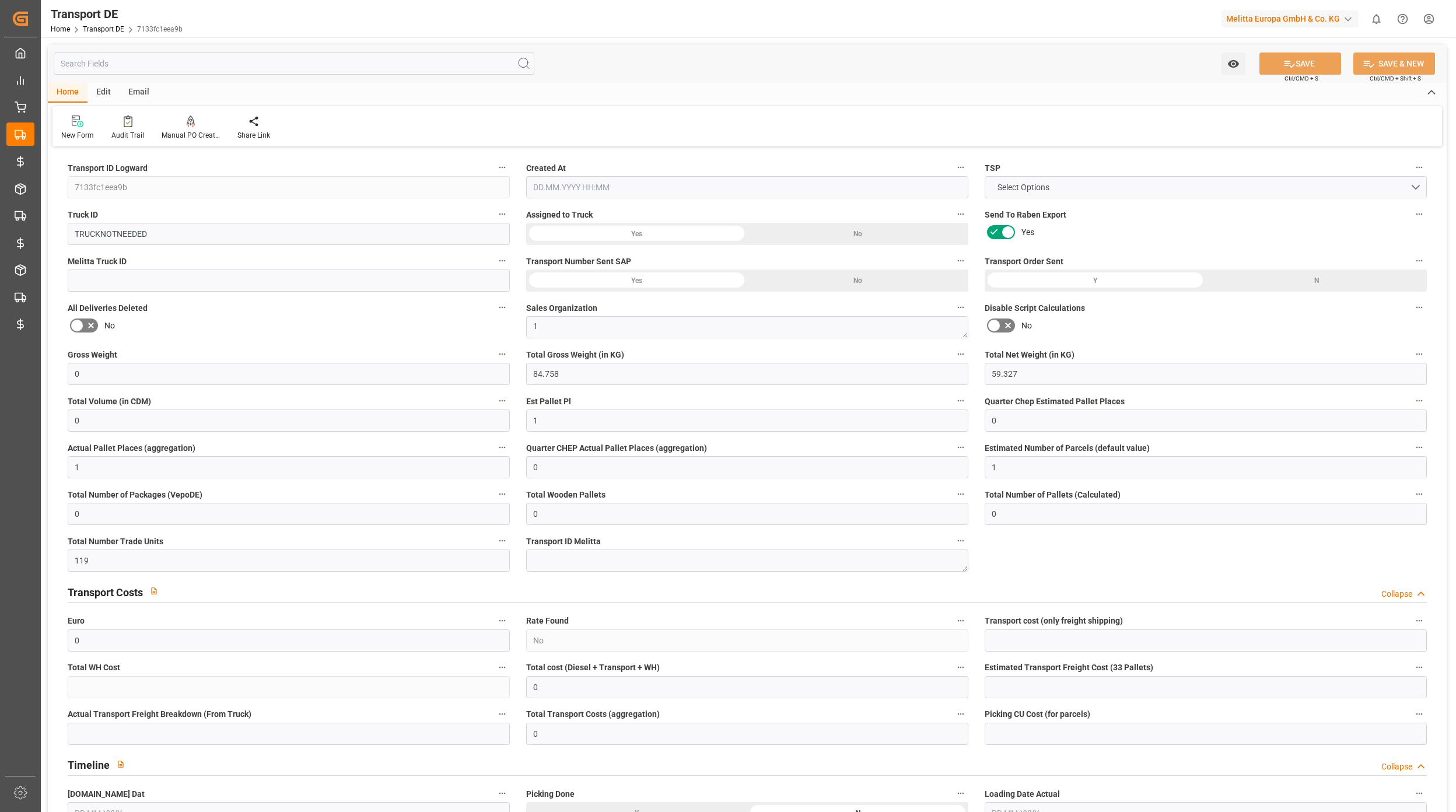
type input "59.327"
type input "0"
type input "1"
type input "0"
type input "1"
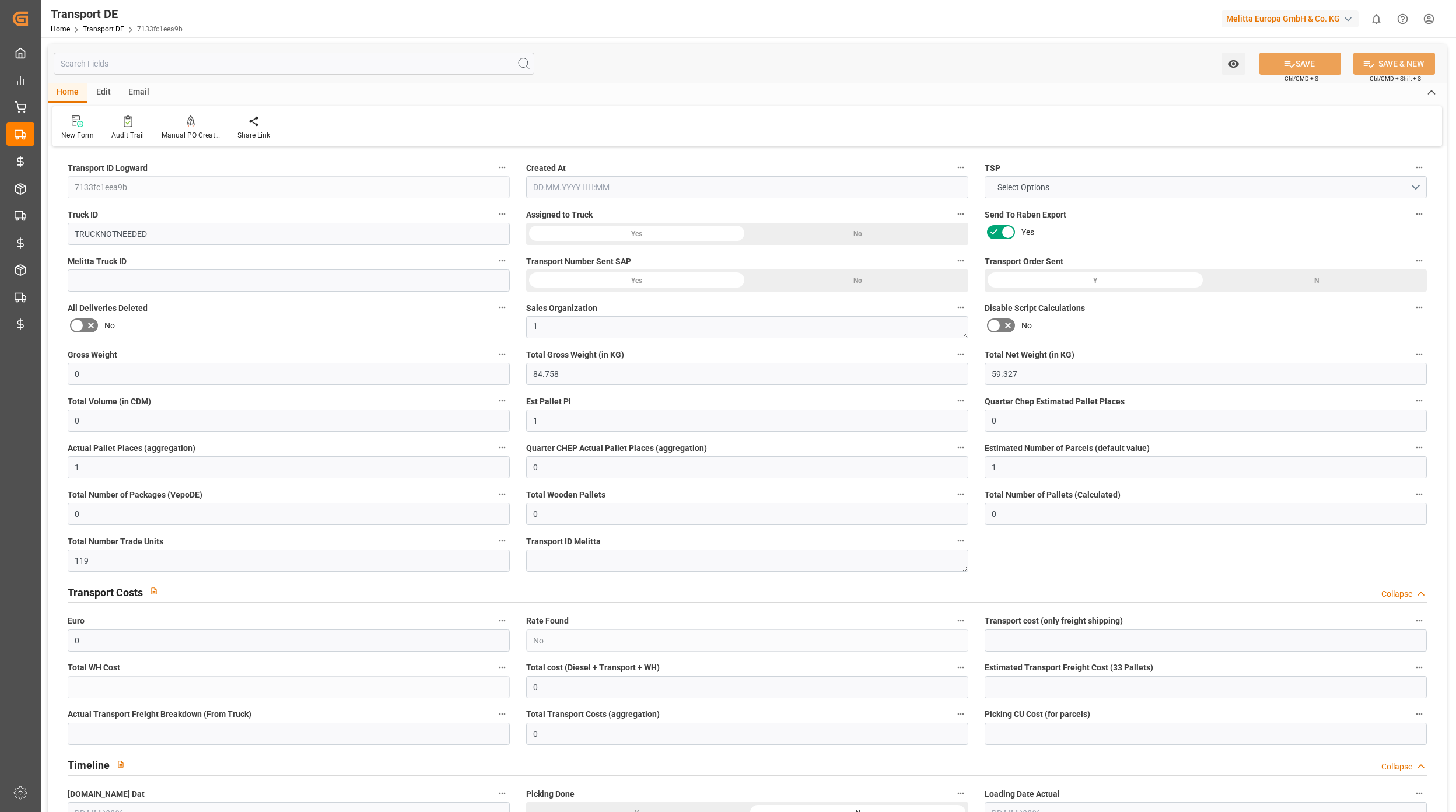
type input "0"
type input "1"
type input "0"
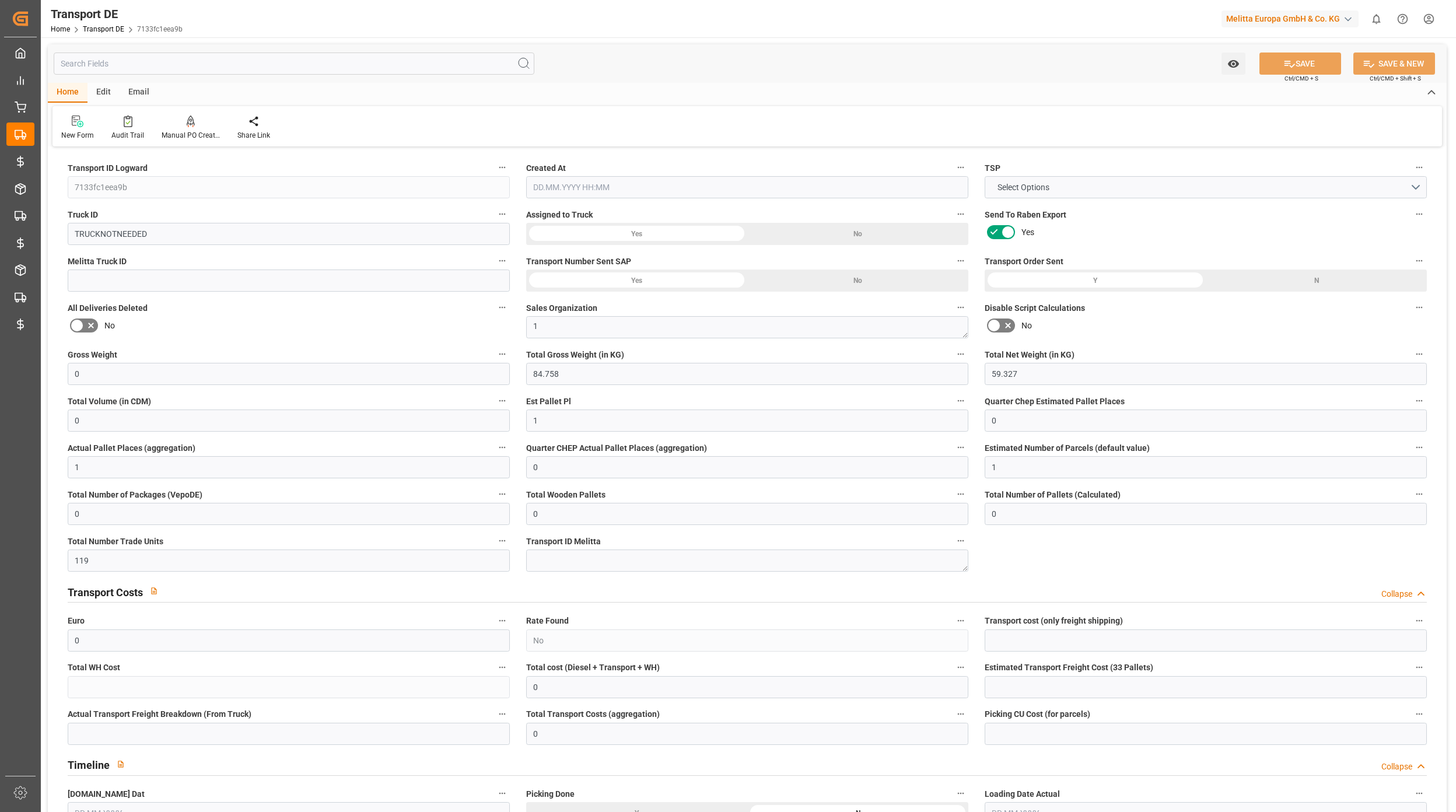
type input "119"
type input "0"
type input "45"
type input "0"
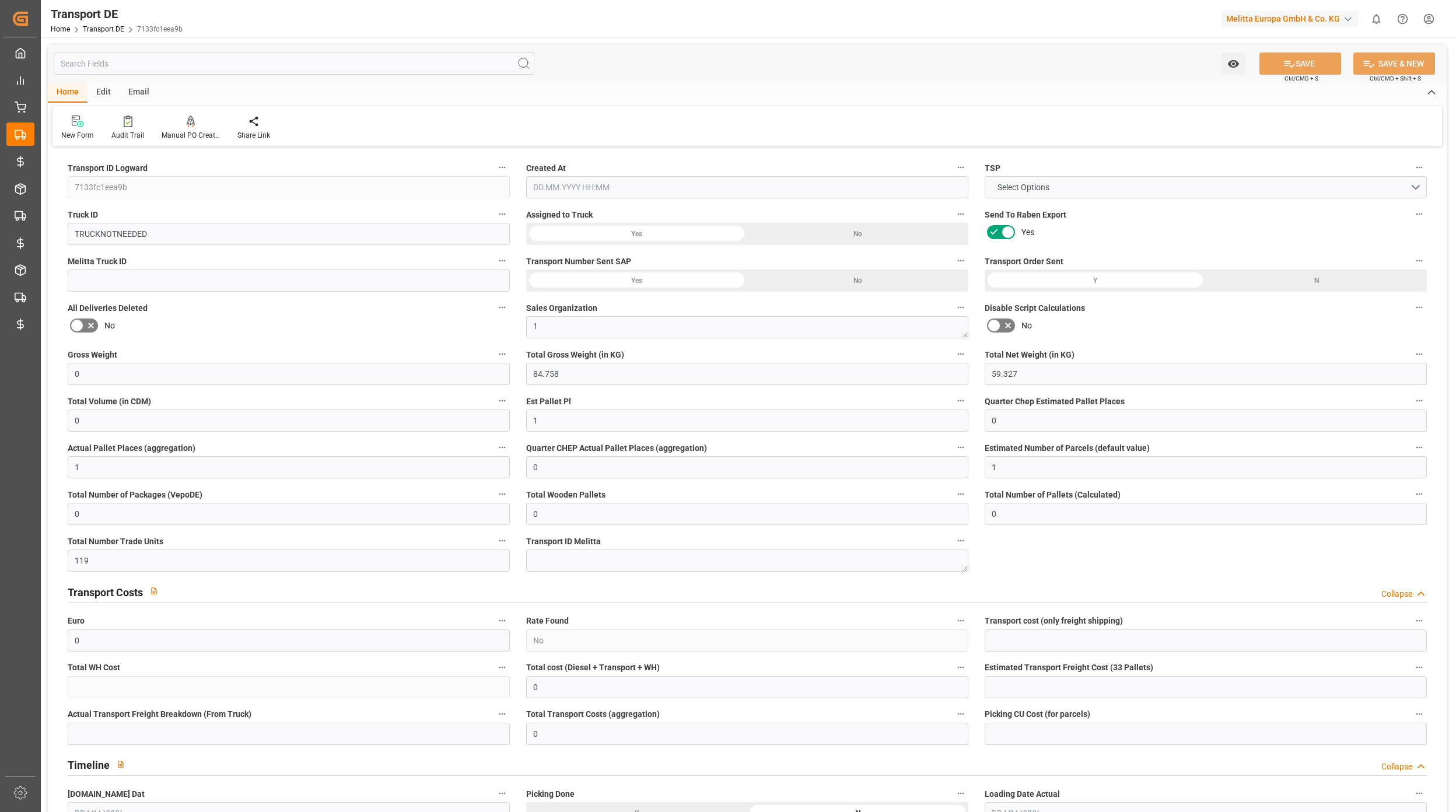
type input "0"
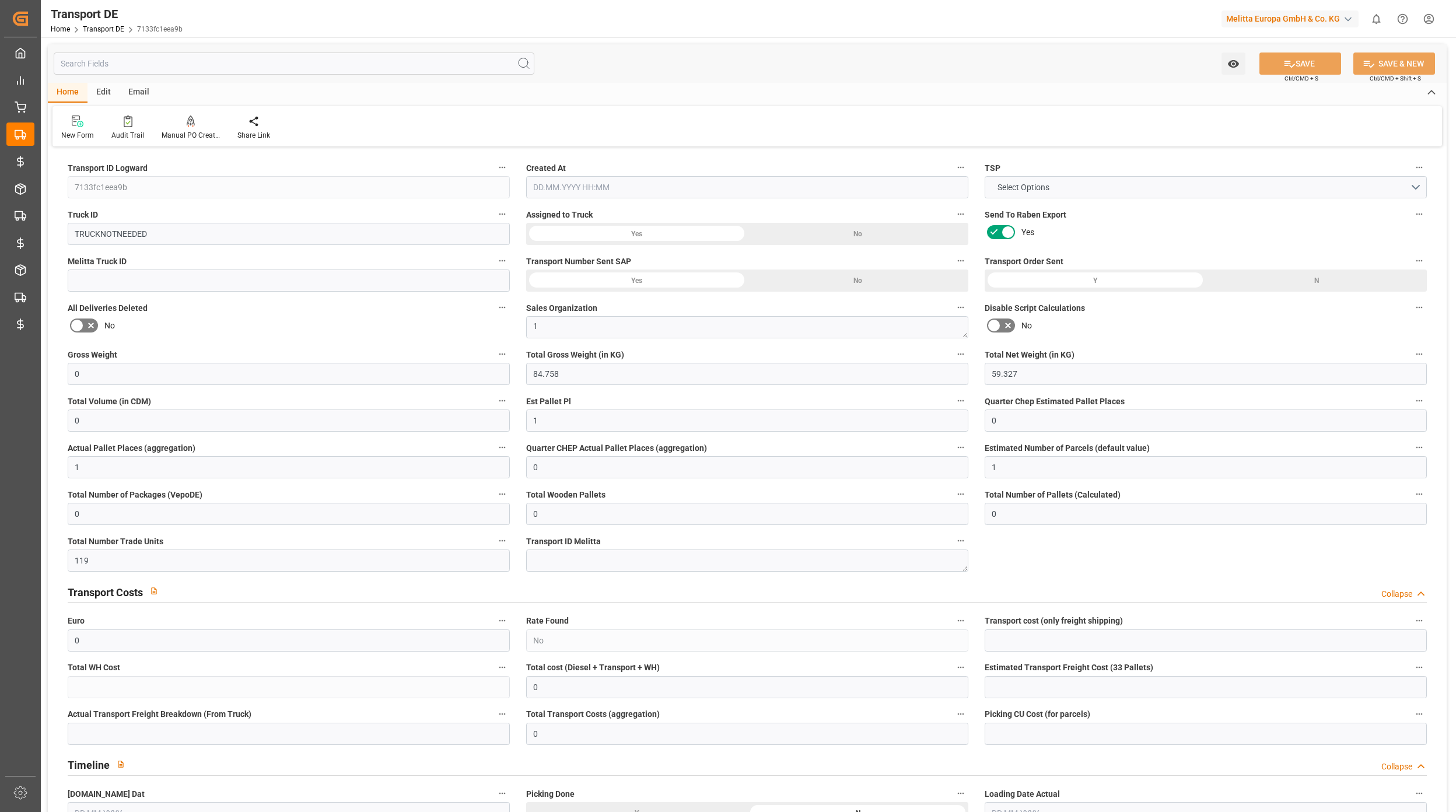
type input "0"
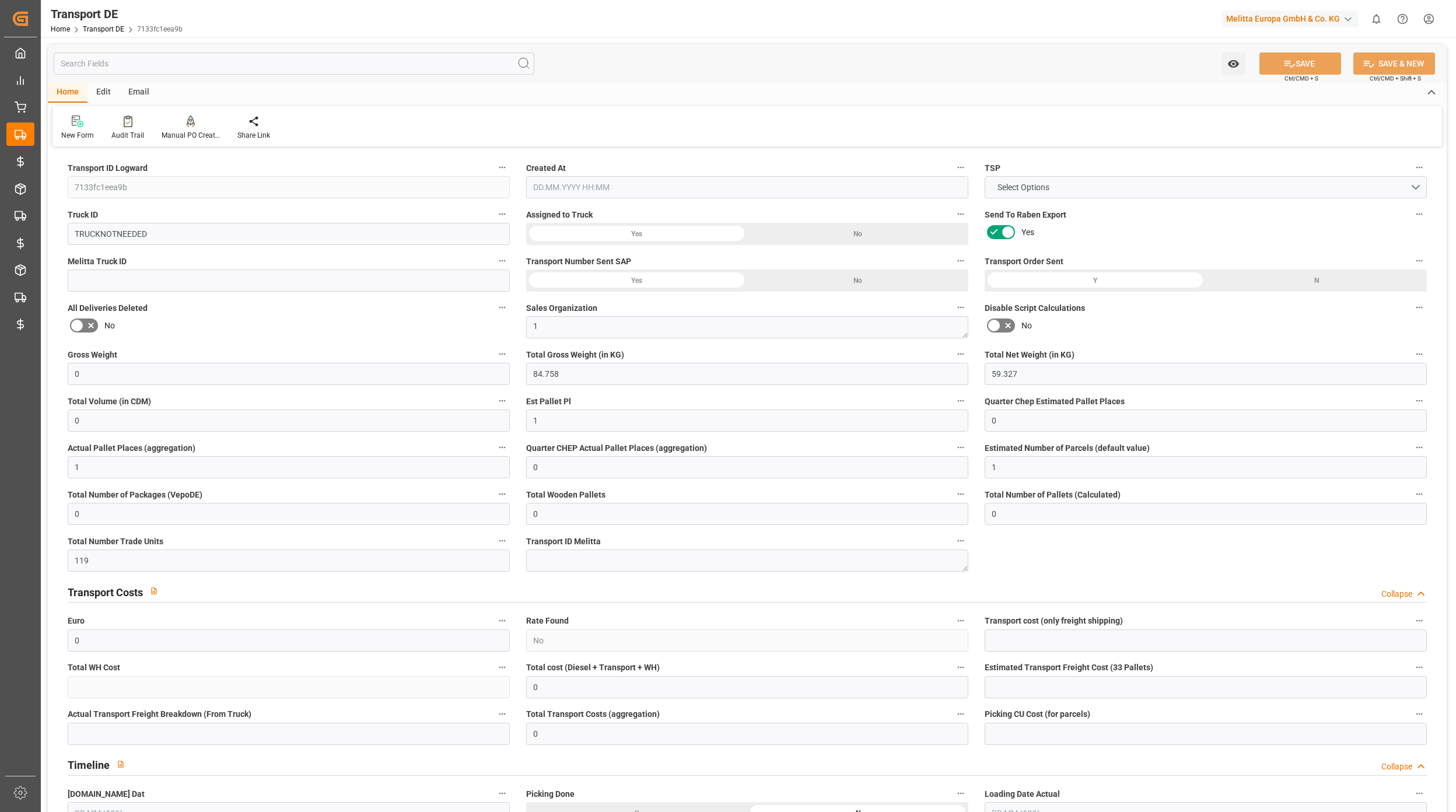
type input "0"
type input "84.758"
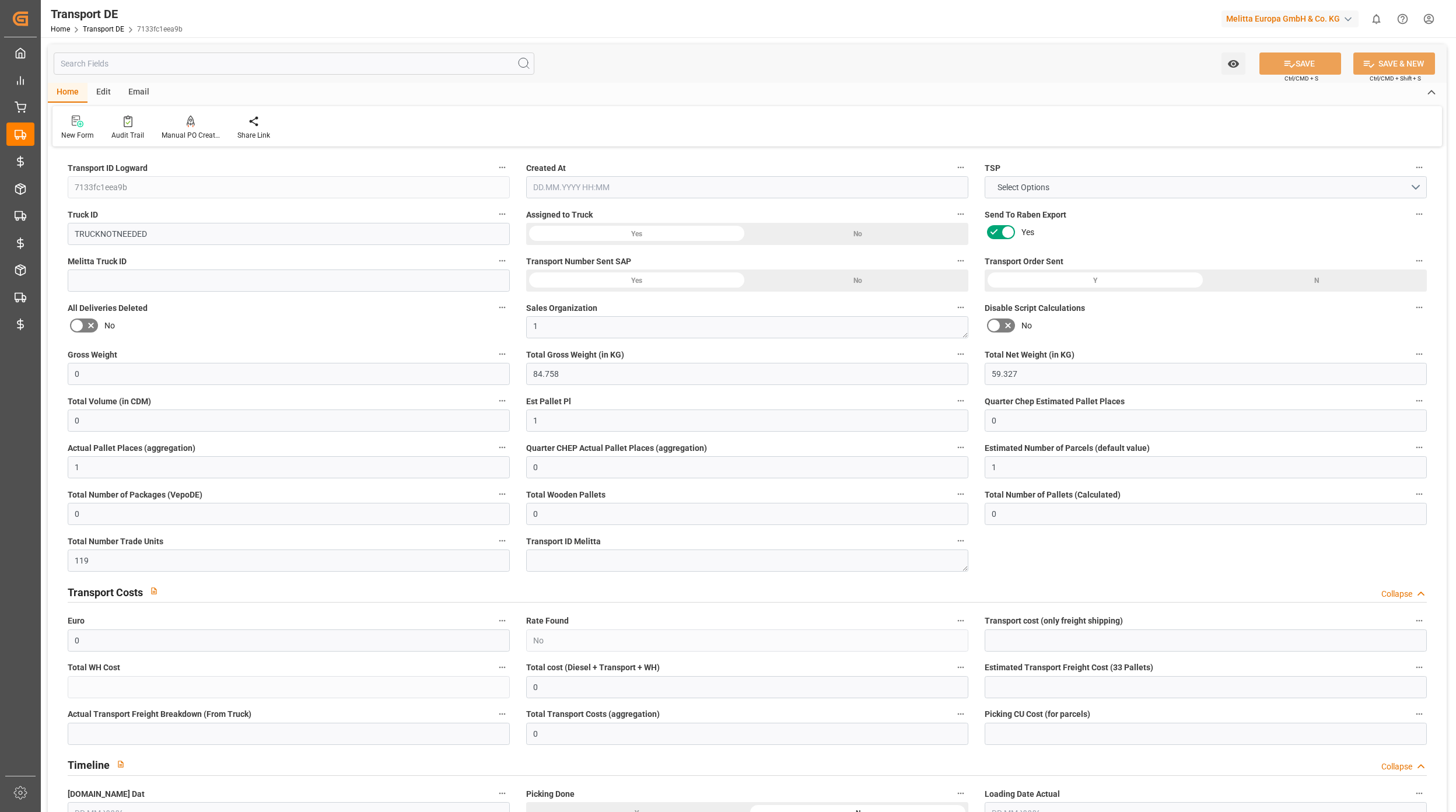
type input "2800"
type input "21"
type input "80"
type input "0"
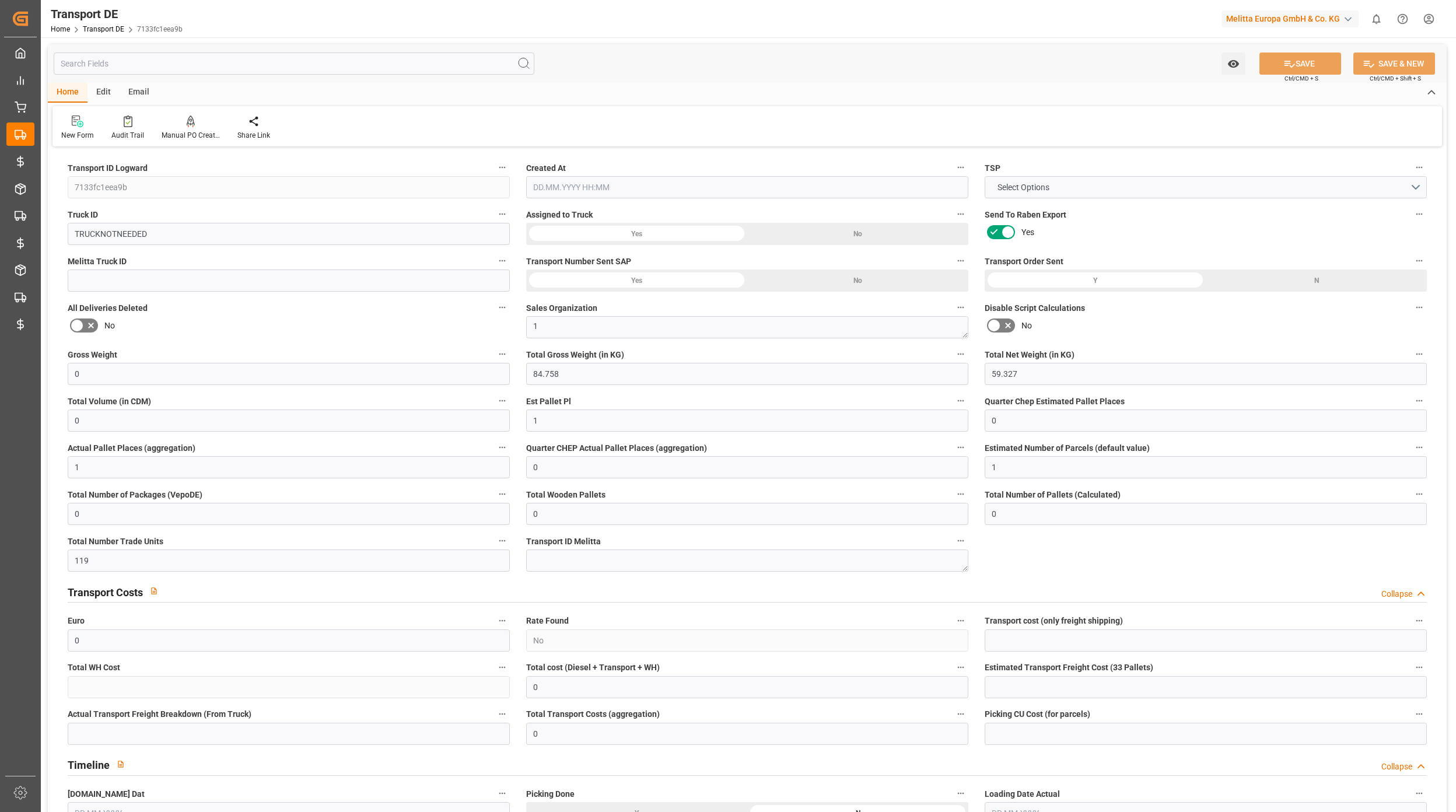
type input "0"
type input "1"
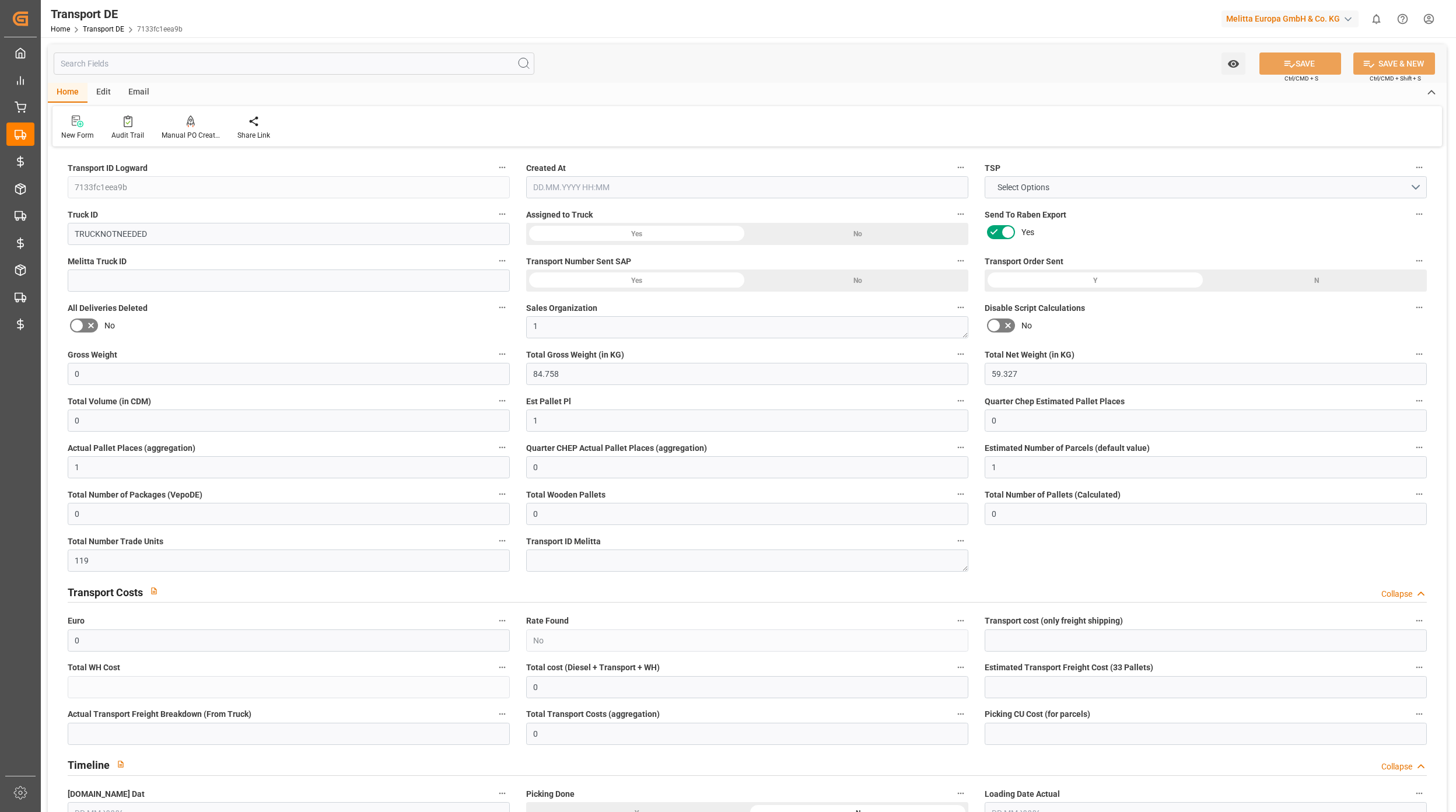
type input "0"
type input "126.5125"
type input "0"
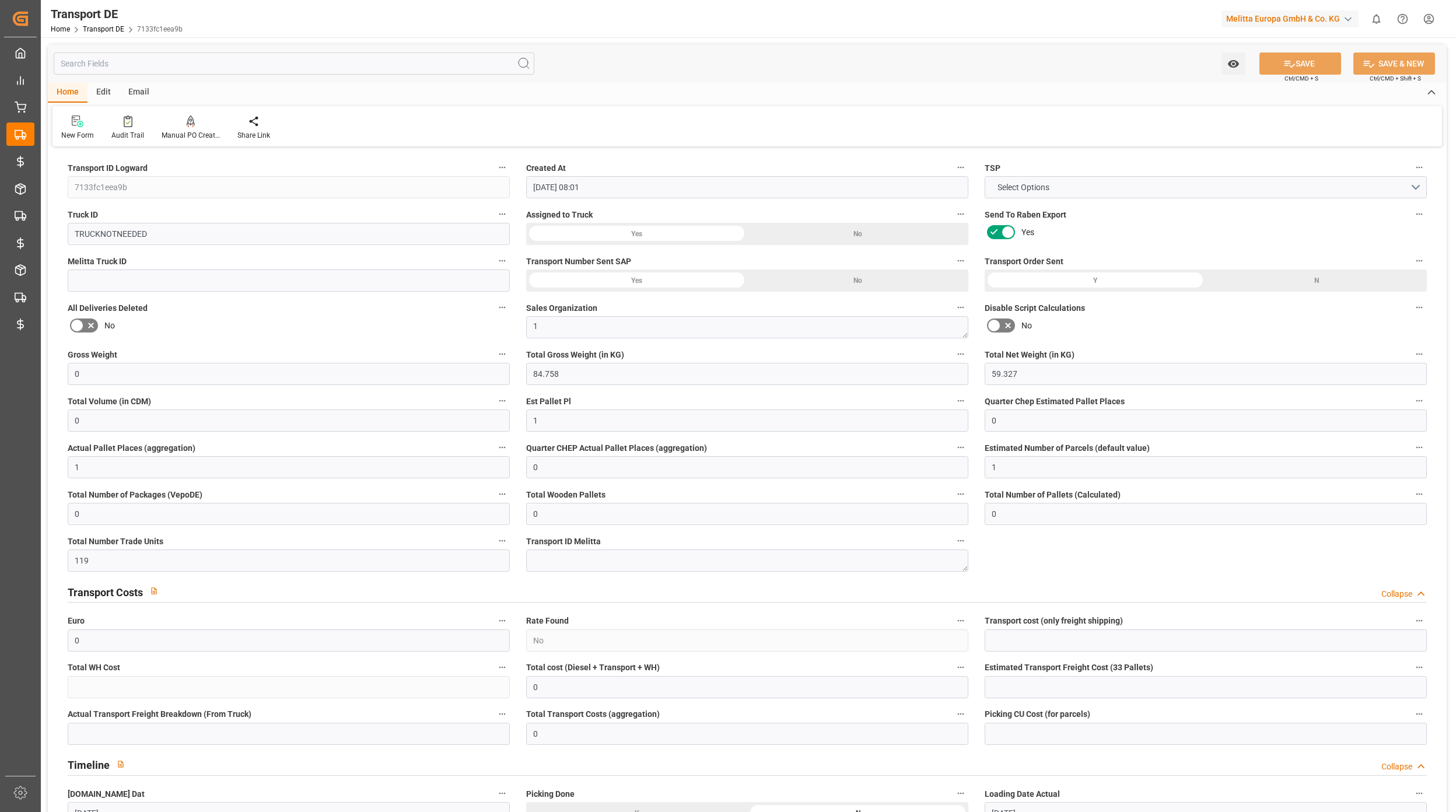
type input "[DATE] 08:01"
type input "[DATE]"
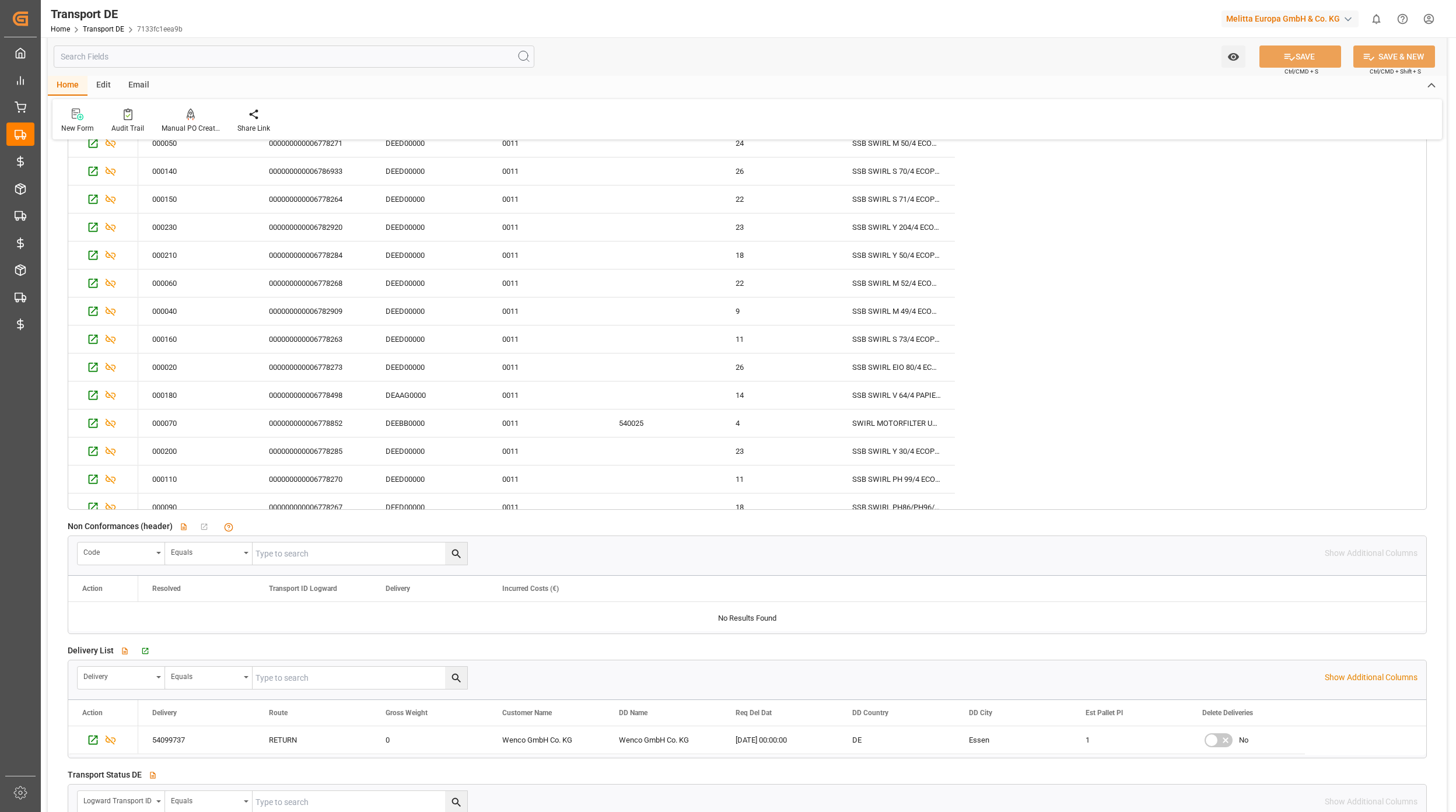
scroll to position [2022, 0]
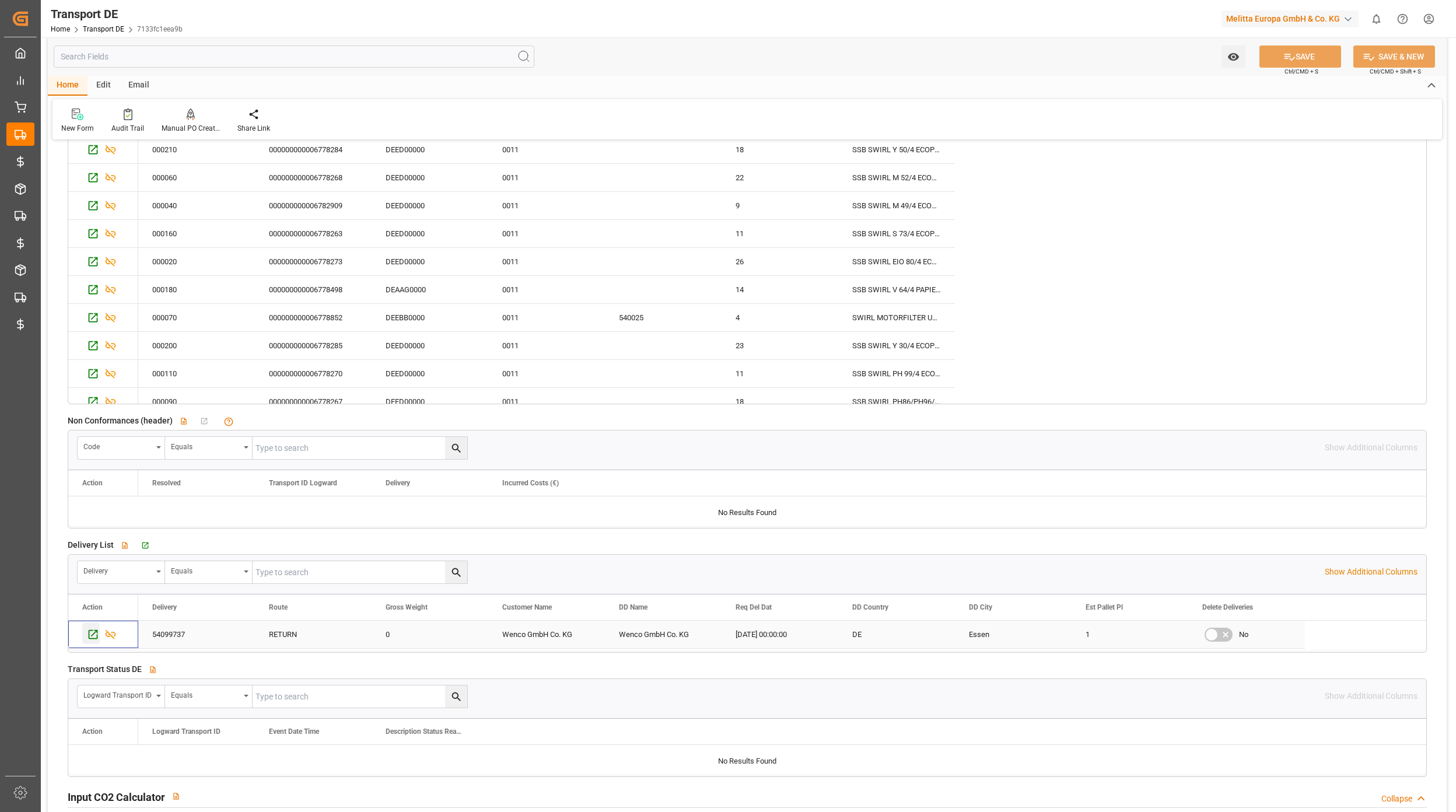
click at [89, 639] on icon "Press SPACE to select this row." at bounding box center [93, 634] width 12 height 12
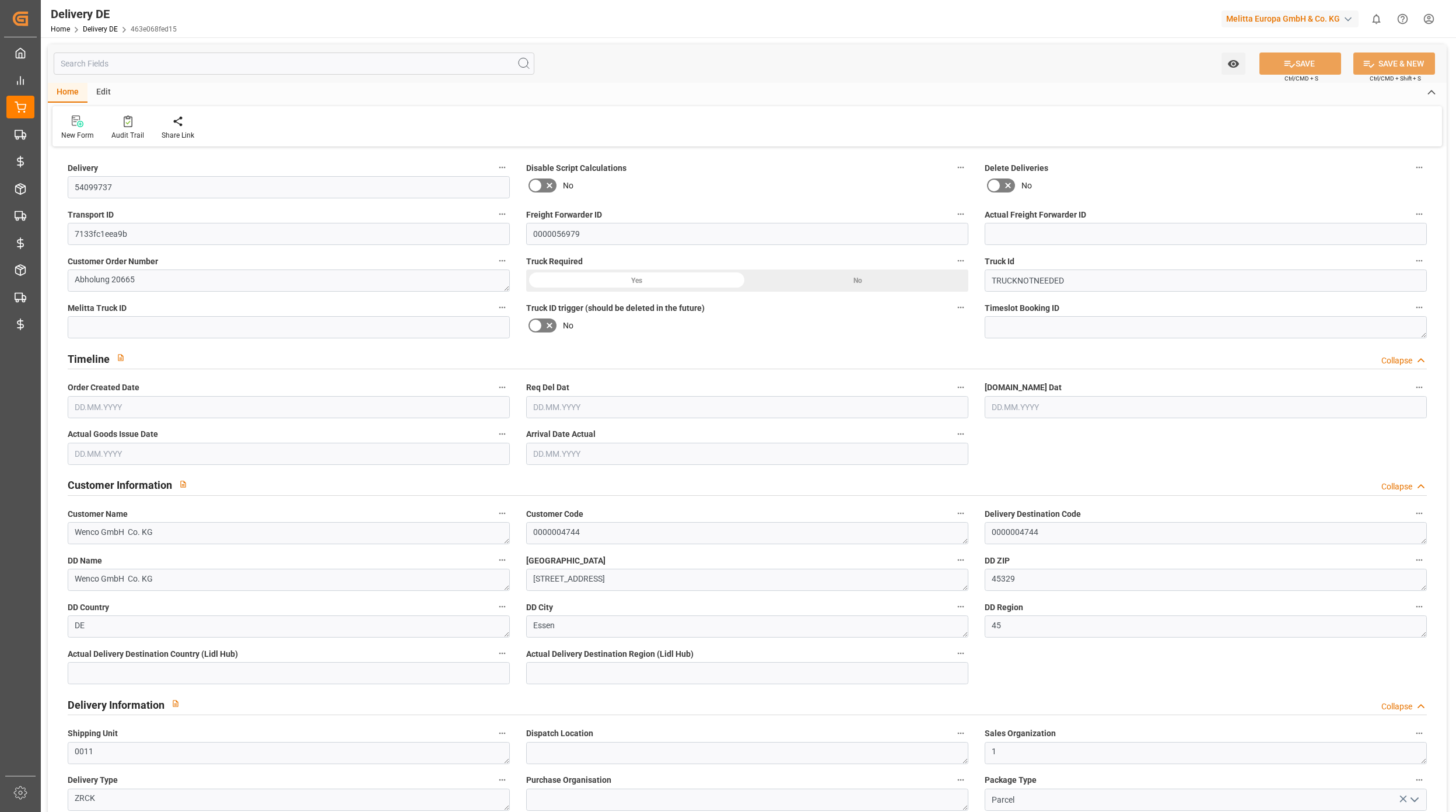
type input "0"
type input "1"
type input "59.327"
type input "0"
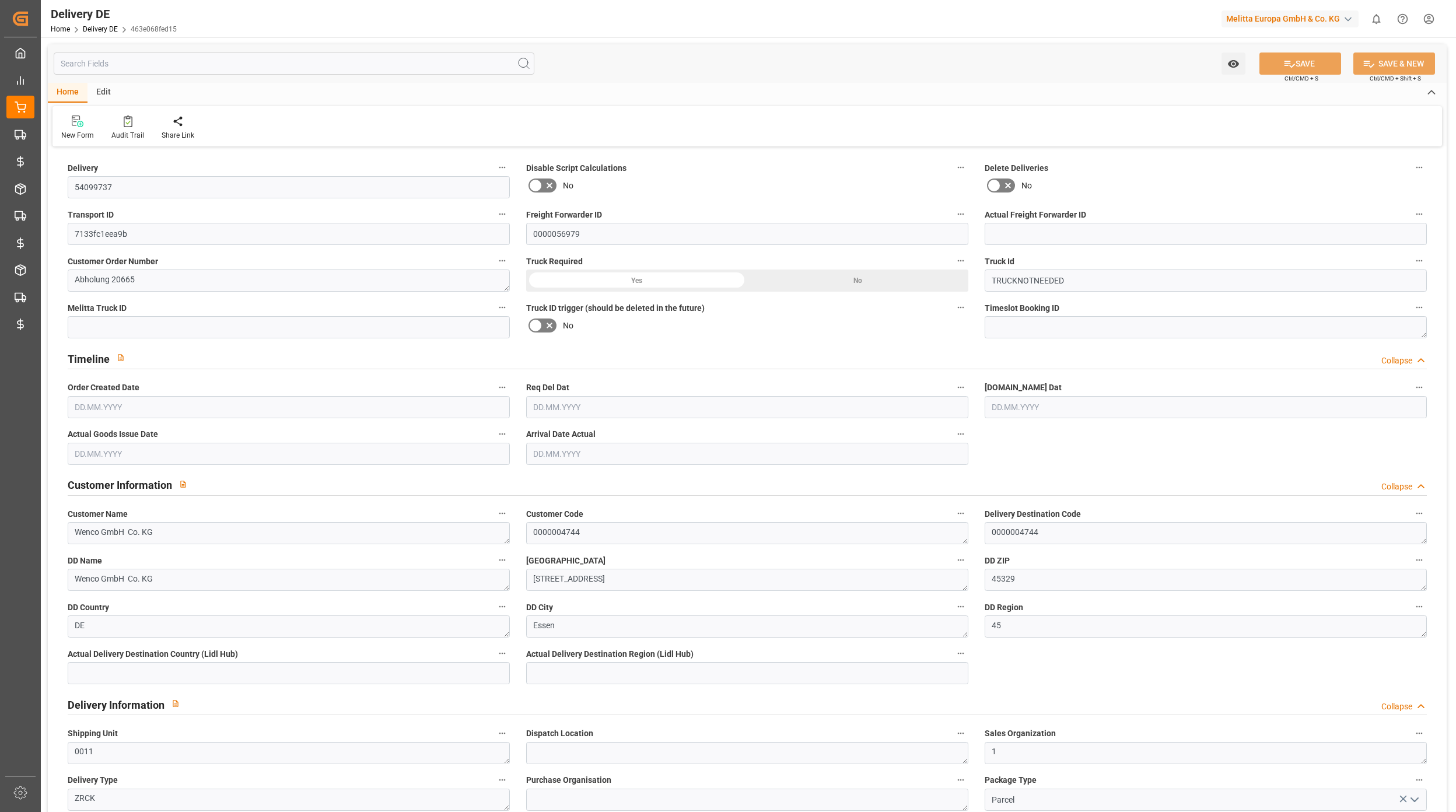
type input "0"
type input "[DATE]"
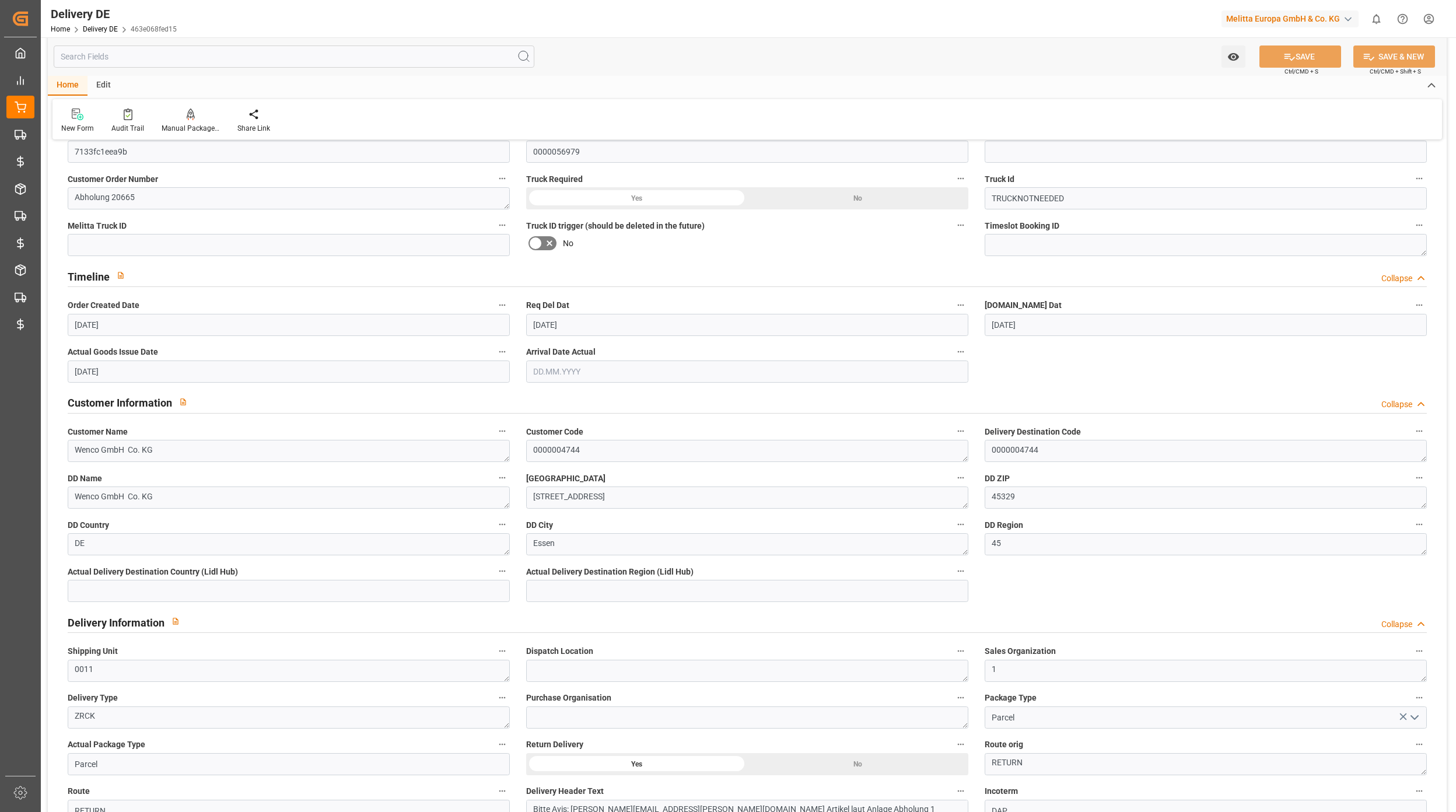
scroll to position [545, 0]
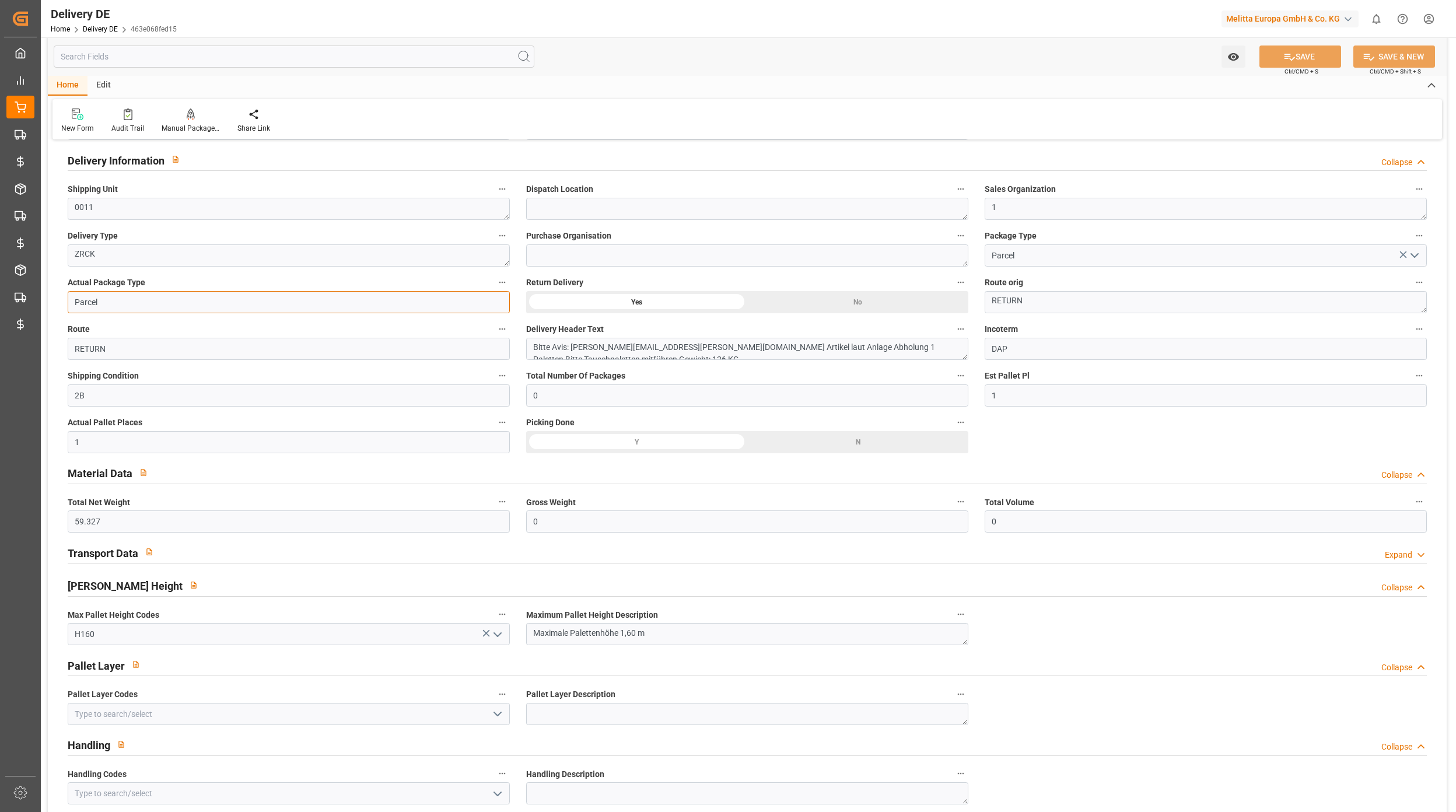
drag, startPoint x: 115, startPoint y: 306, endPoint x: 84, endPoint y: 302, distance: 31.3
click at [84, 302] on input "Parcel" at bounding box center [288, 302] width 442 height 22
type input "Pallet"
click at [1292, 62] on icon at bounding box center [1289, 56] width 12 height 12
type input "0000056979"
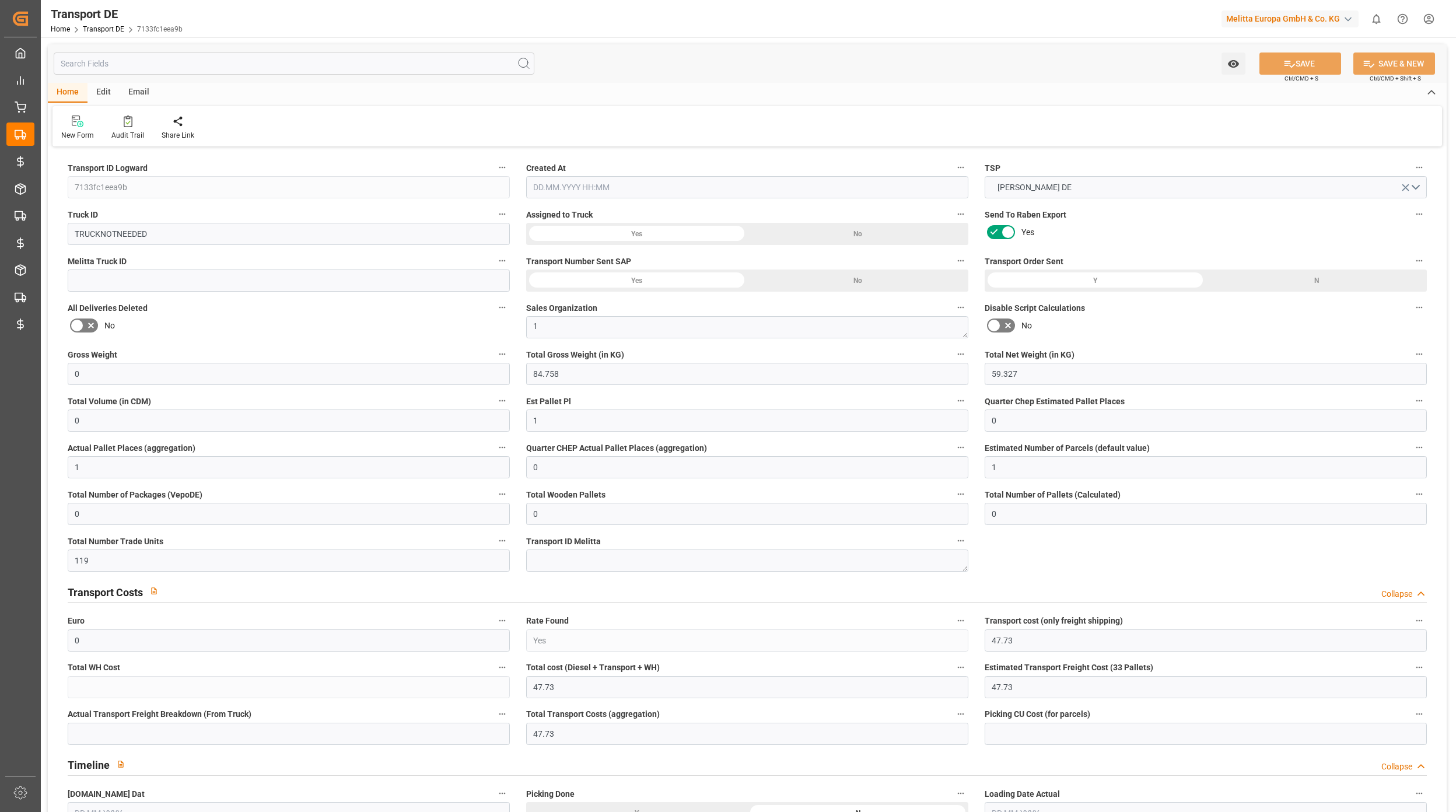
type input "0"
type input "84.758"
type input "59.327"
type input "0"
type input "1"
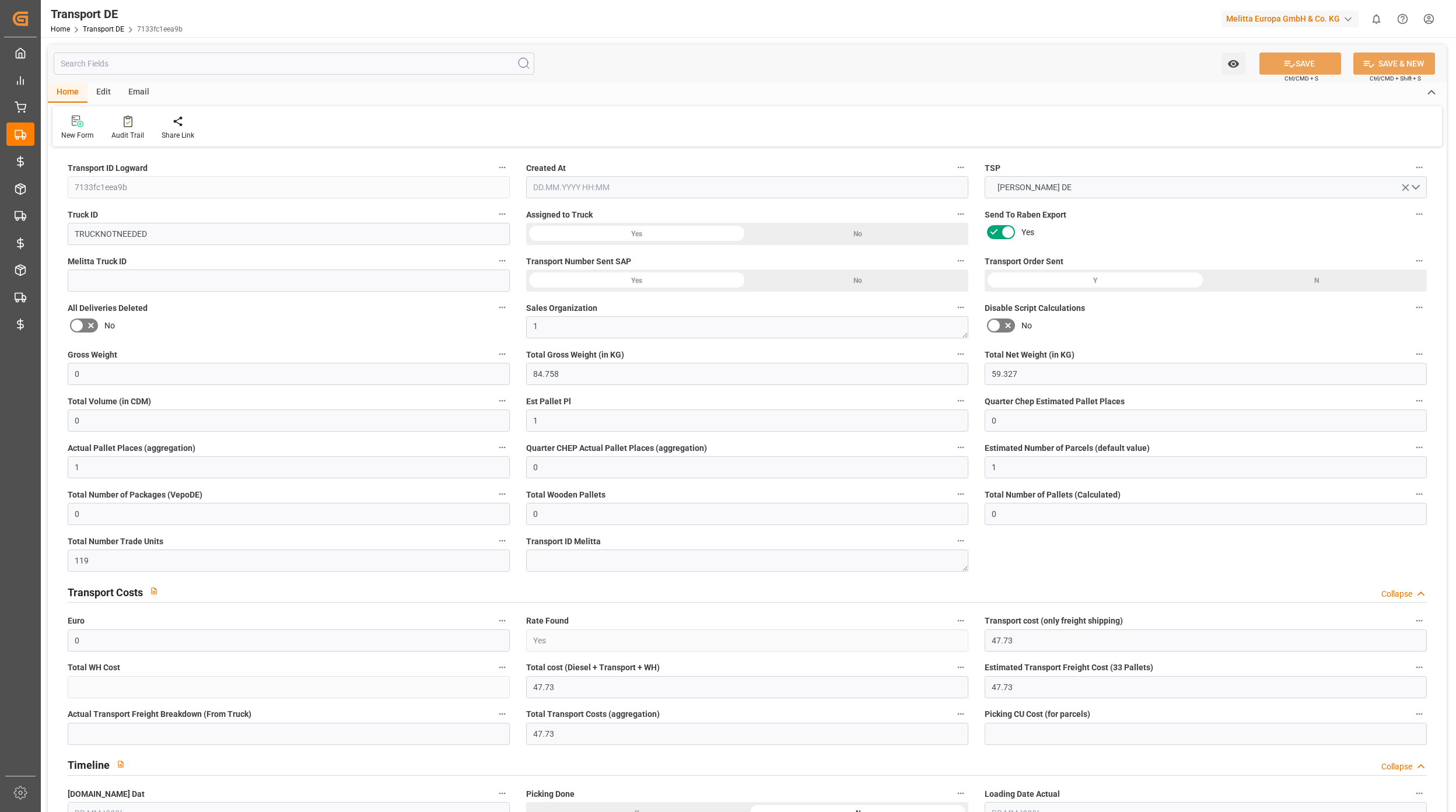
type input "0"
type input "1"
type input "0"
type input "1"
type input "0"
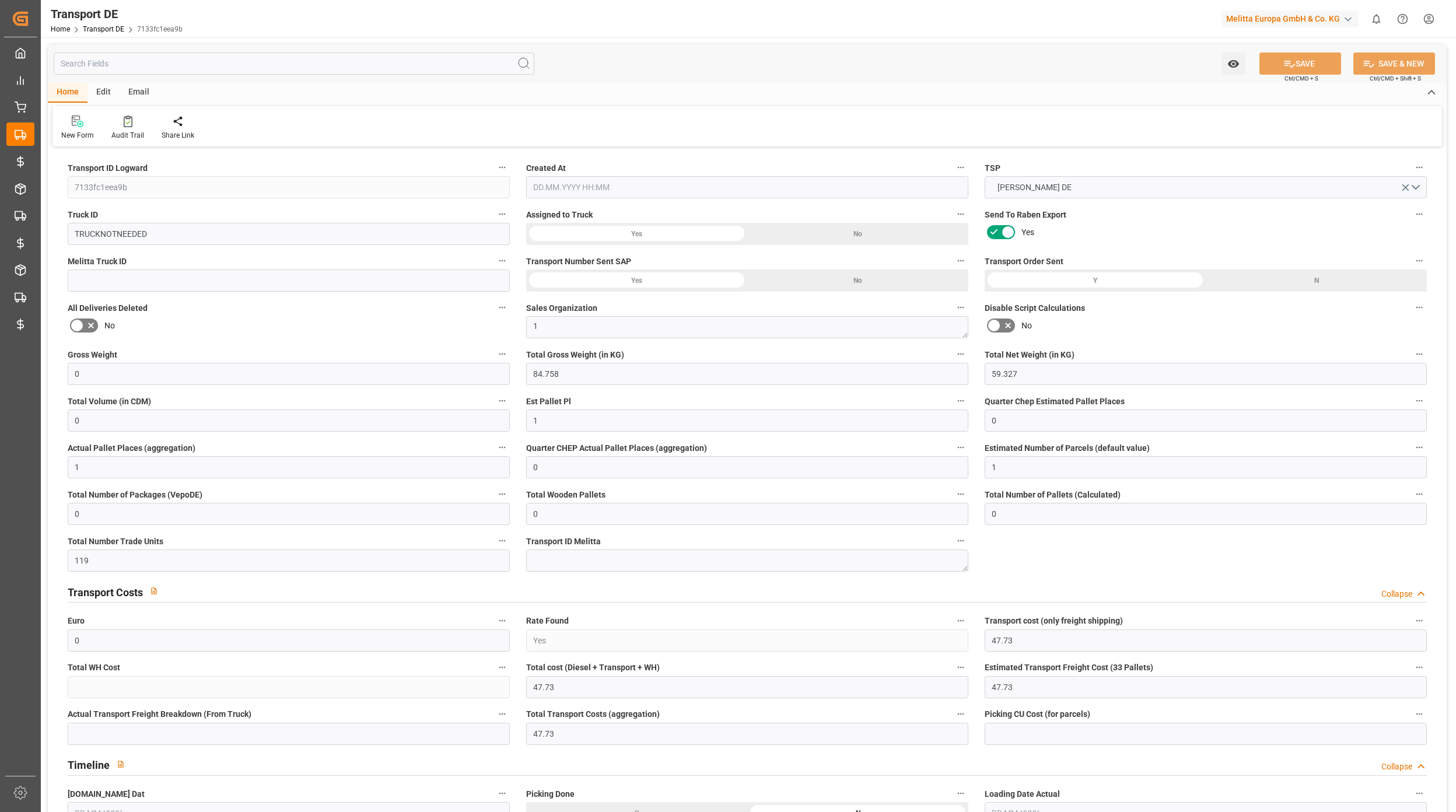
type input "0"
type input "119"
type input "0"
type input "47.73"
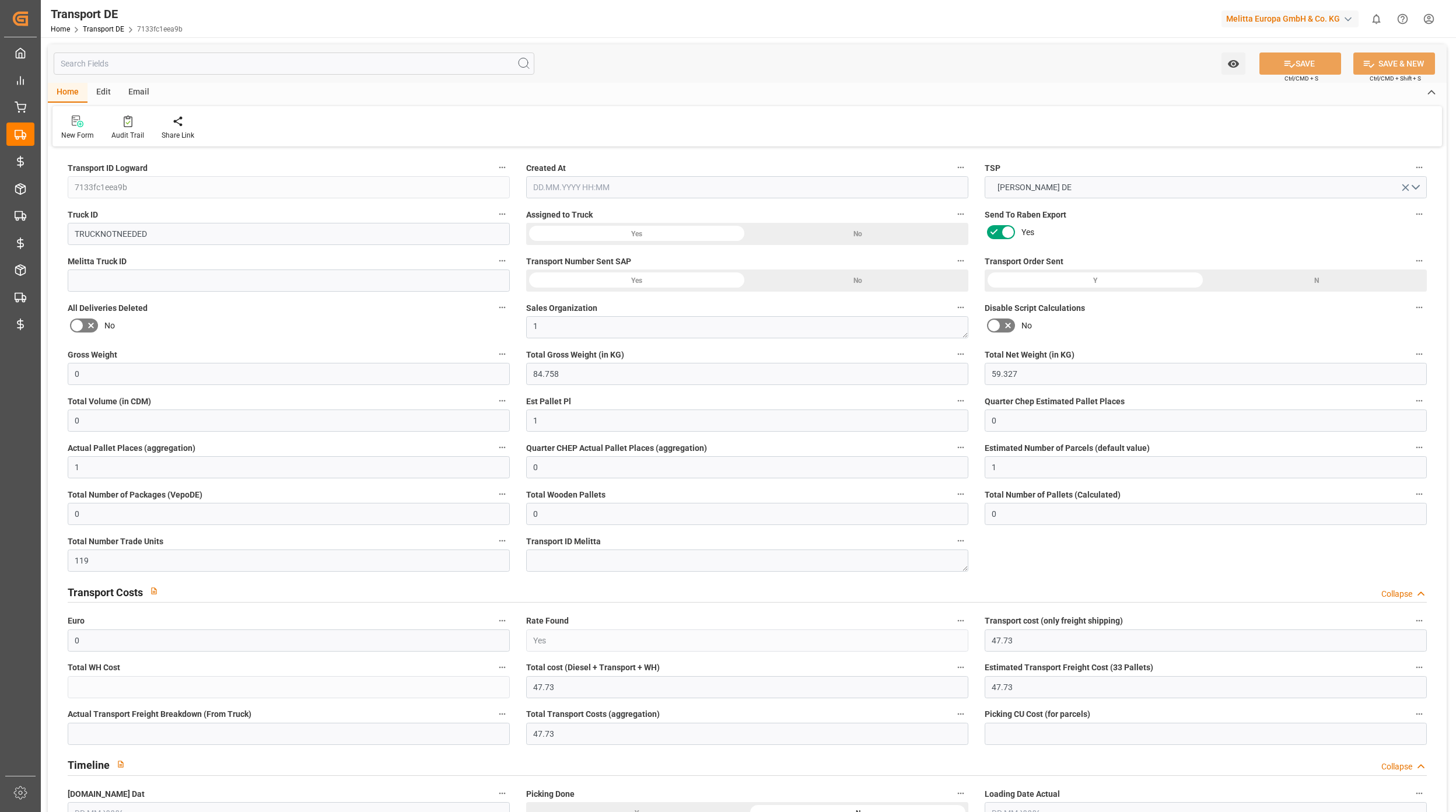
type input "47.73"
type input "45"
type input "0"
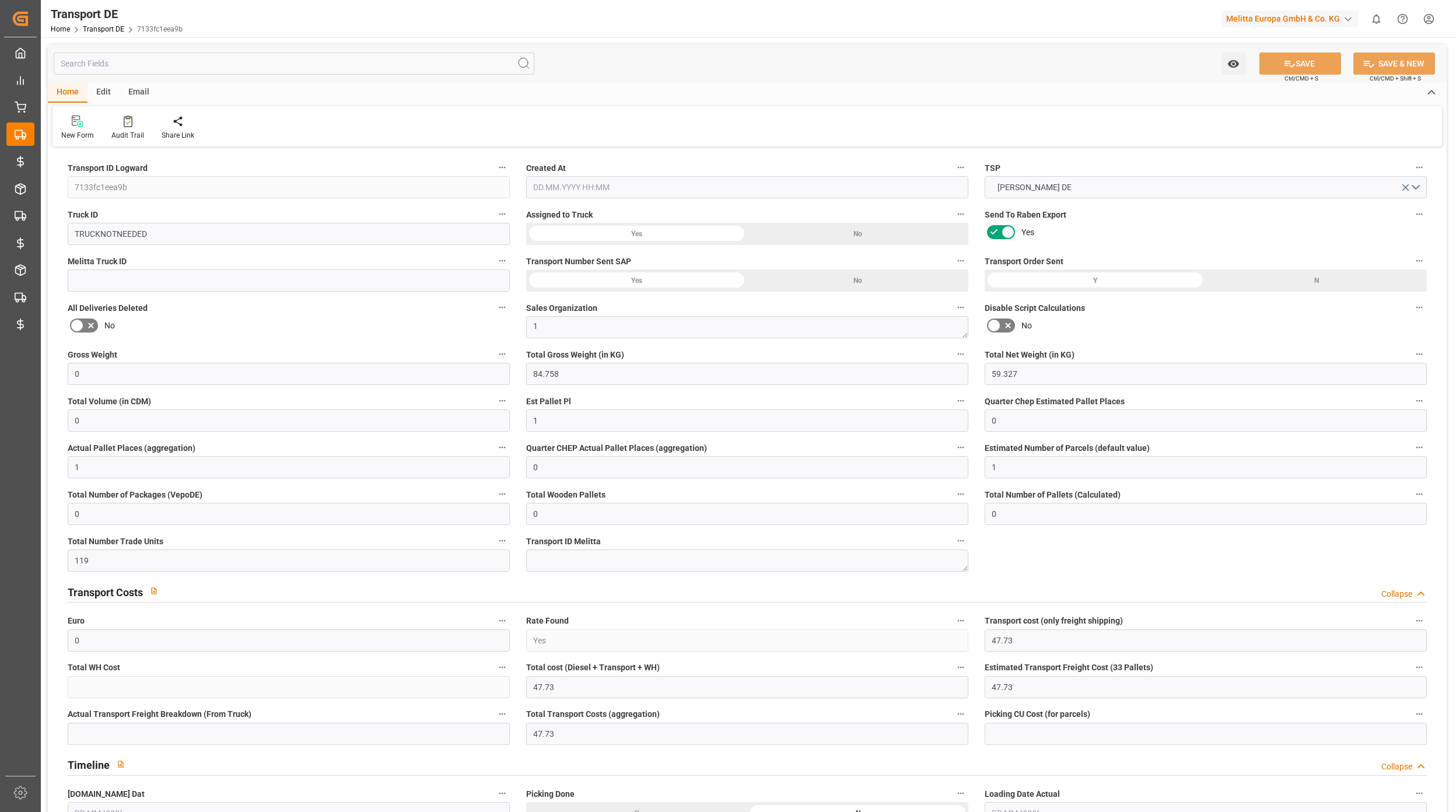
type input "0"
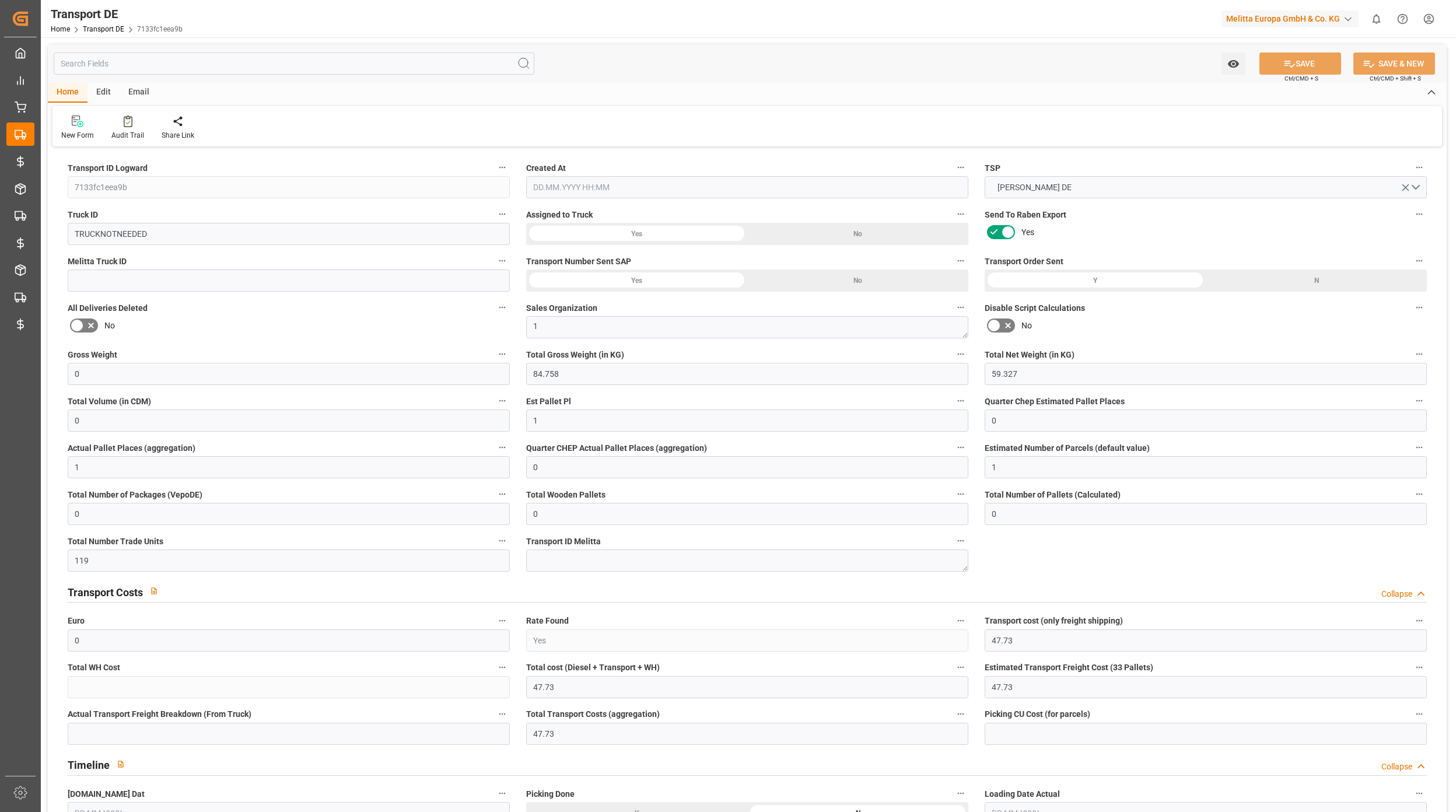
type input "0"
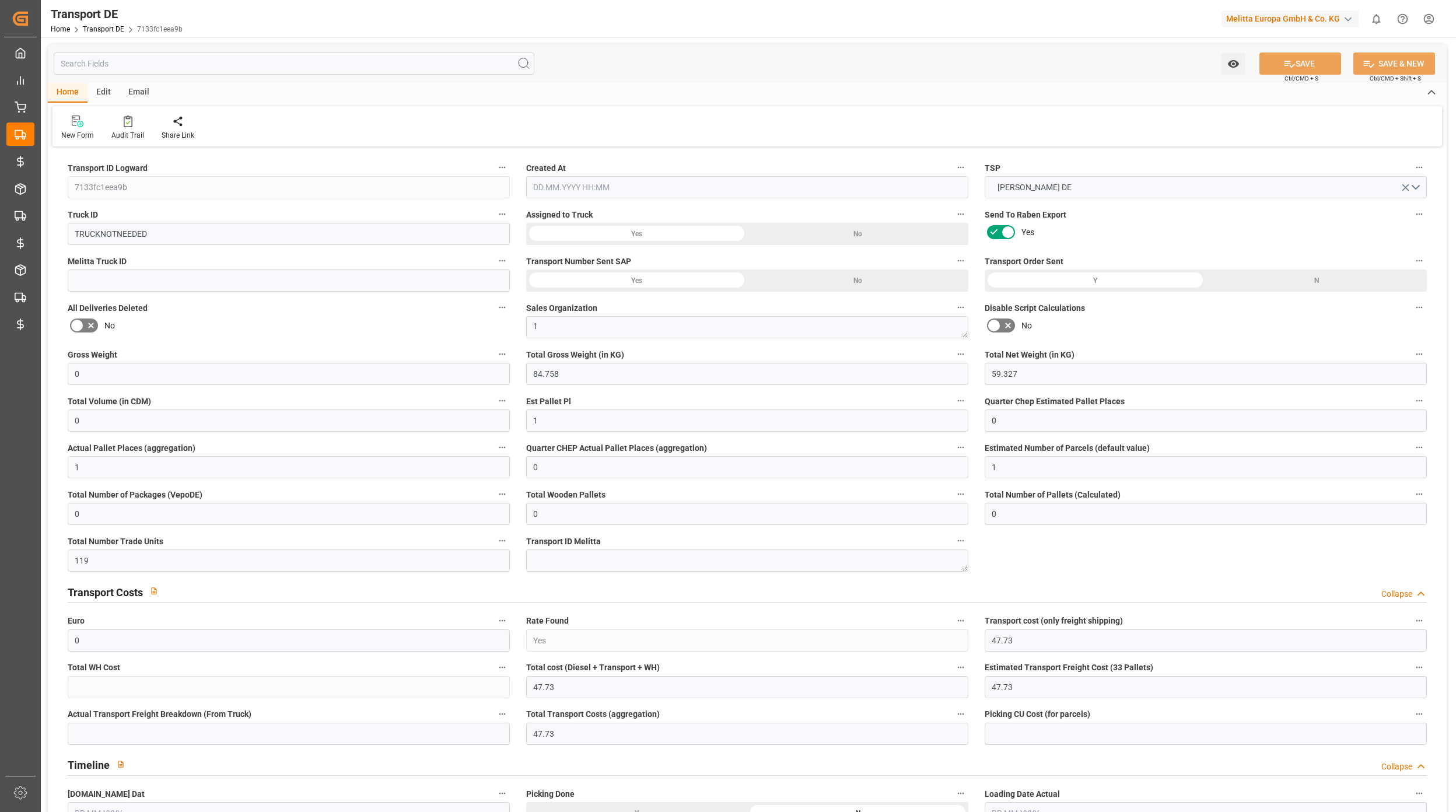
type input "0"
type input "84.758"
type input "2800"
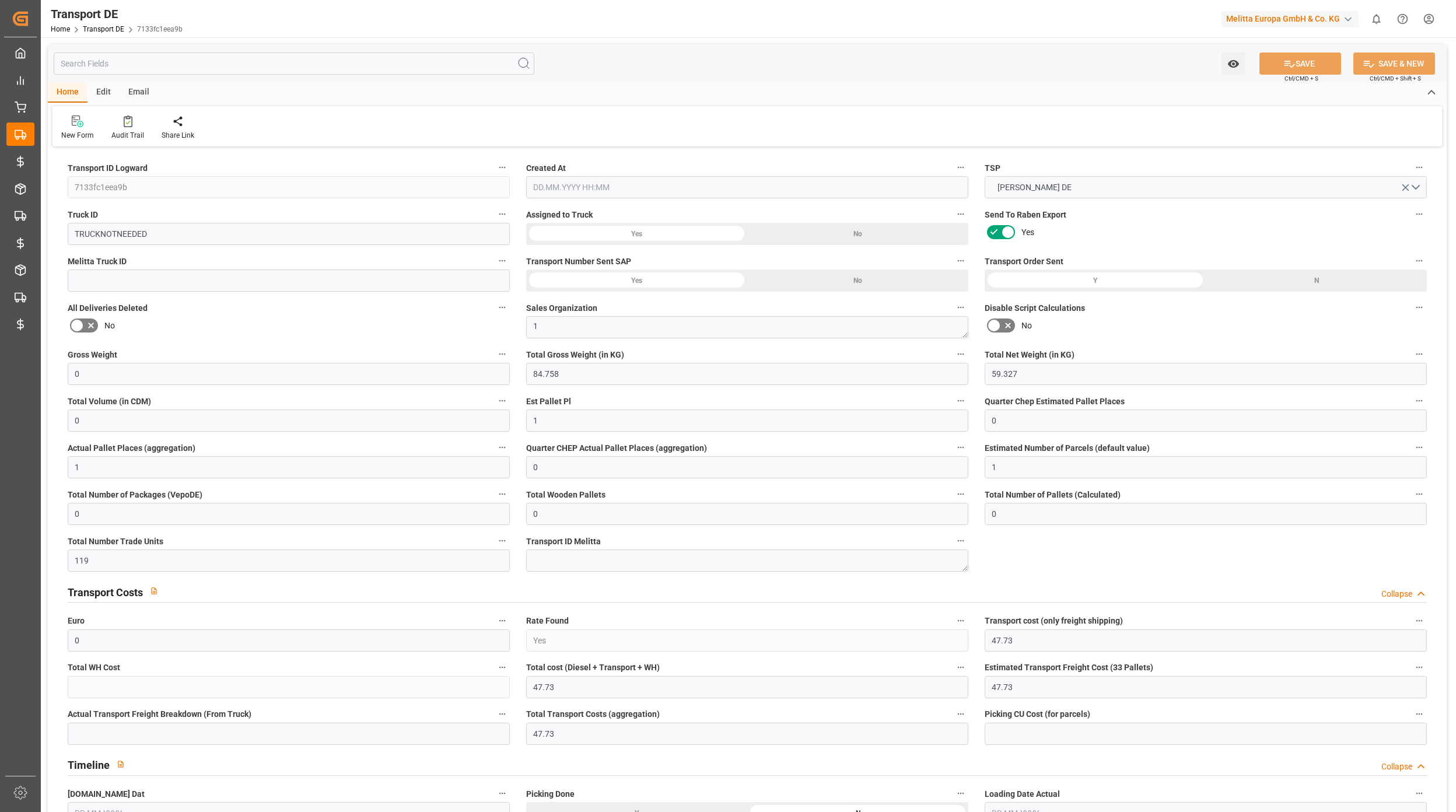
type input "21"
type input "80"
type input "0"
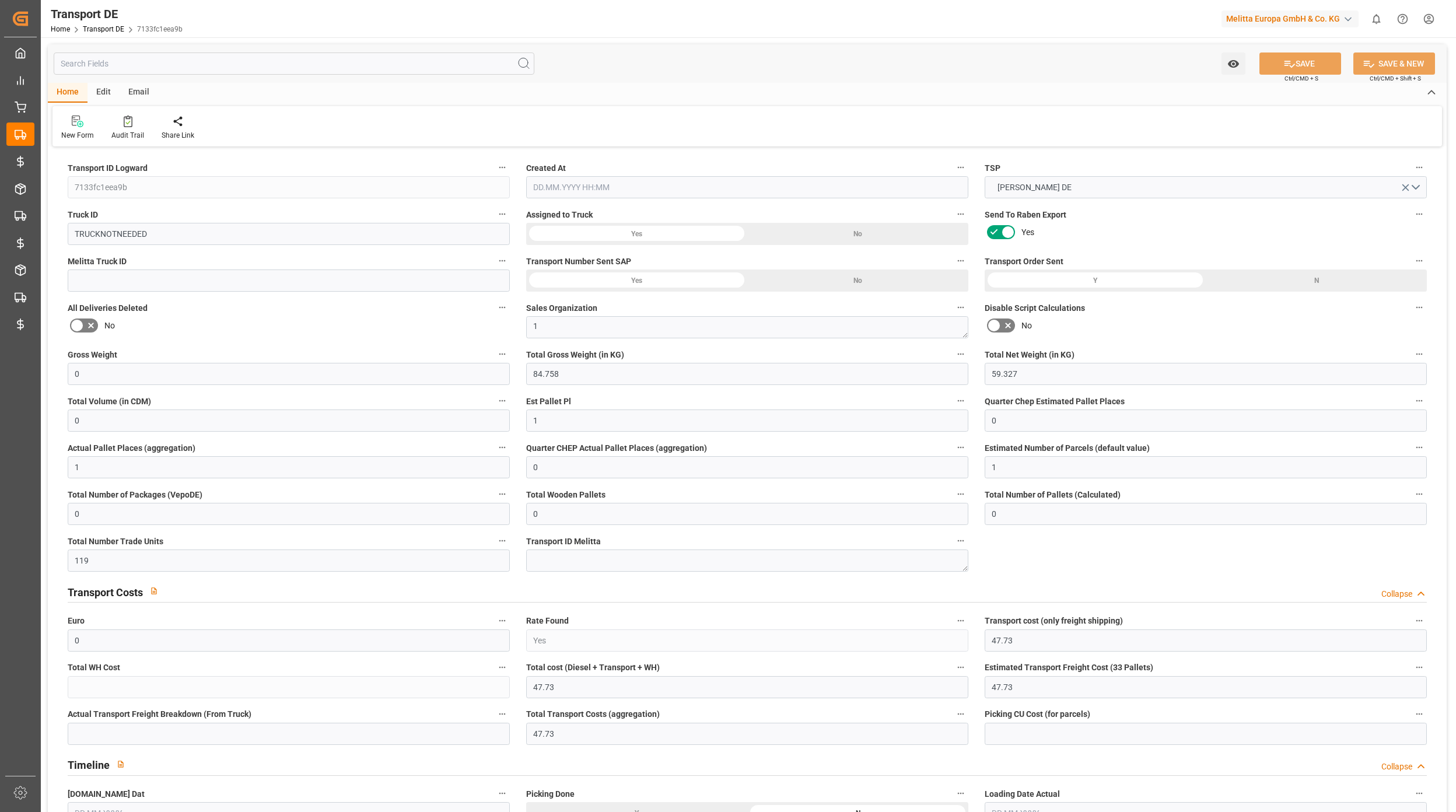
type input "0"
type input "1"
type input "0"
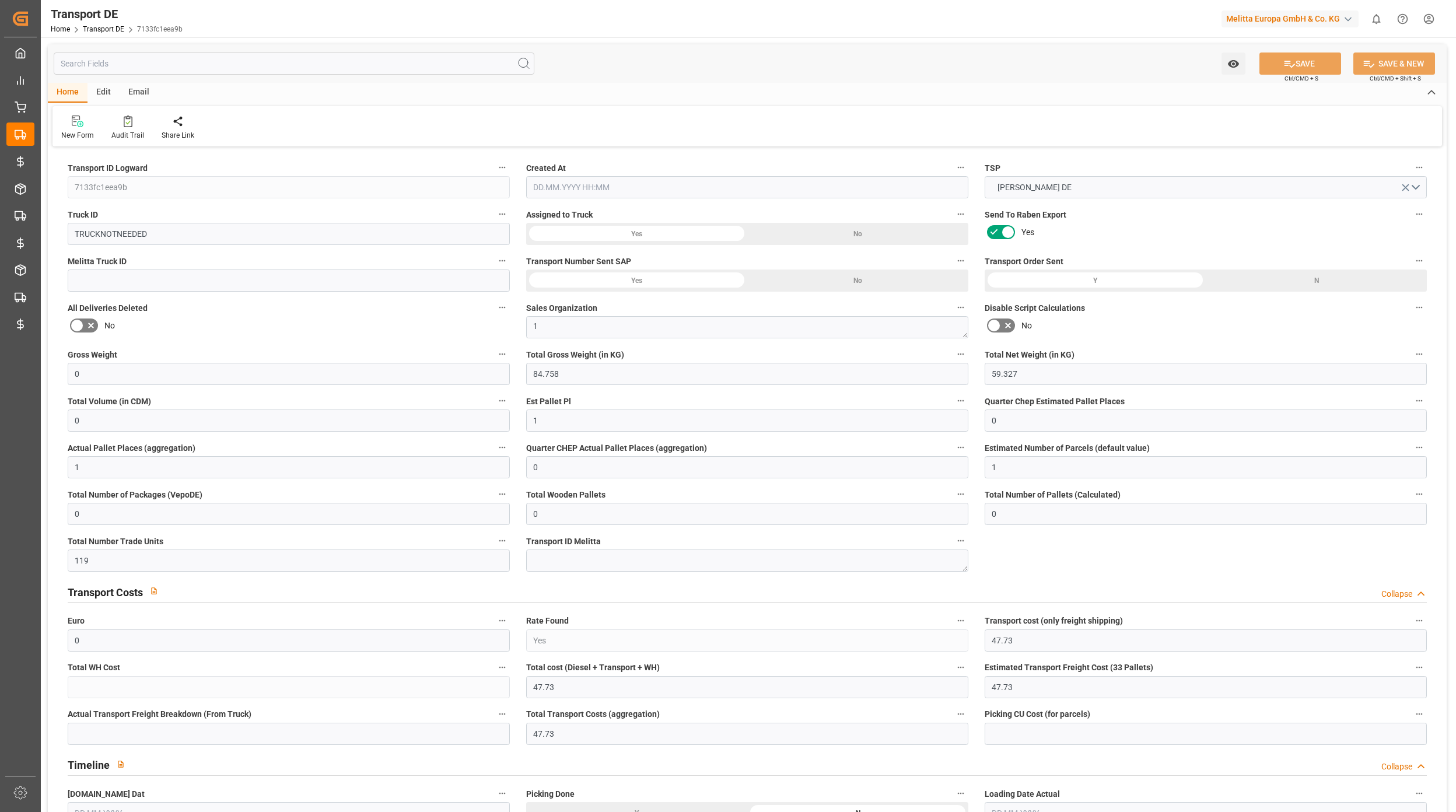
type input "0"
type input "126.5125"
type input "47.73"
type input "[DATE] 08:01"
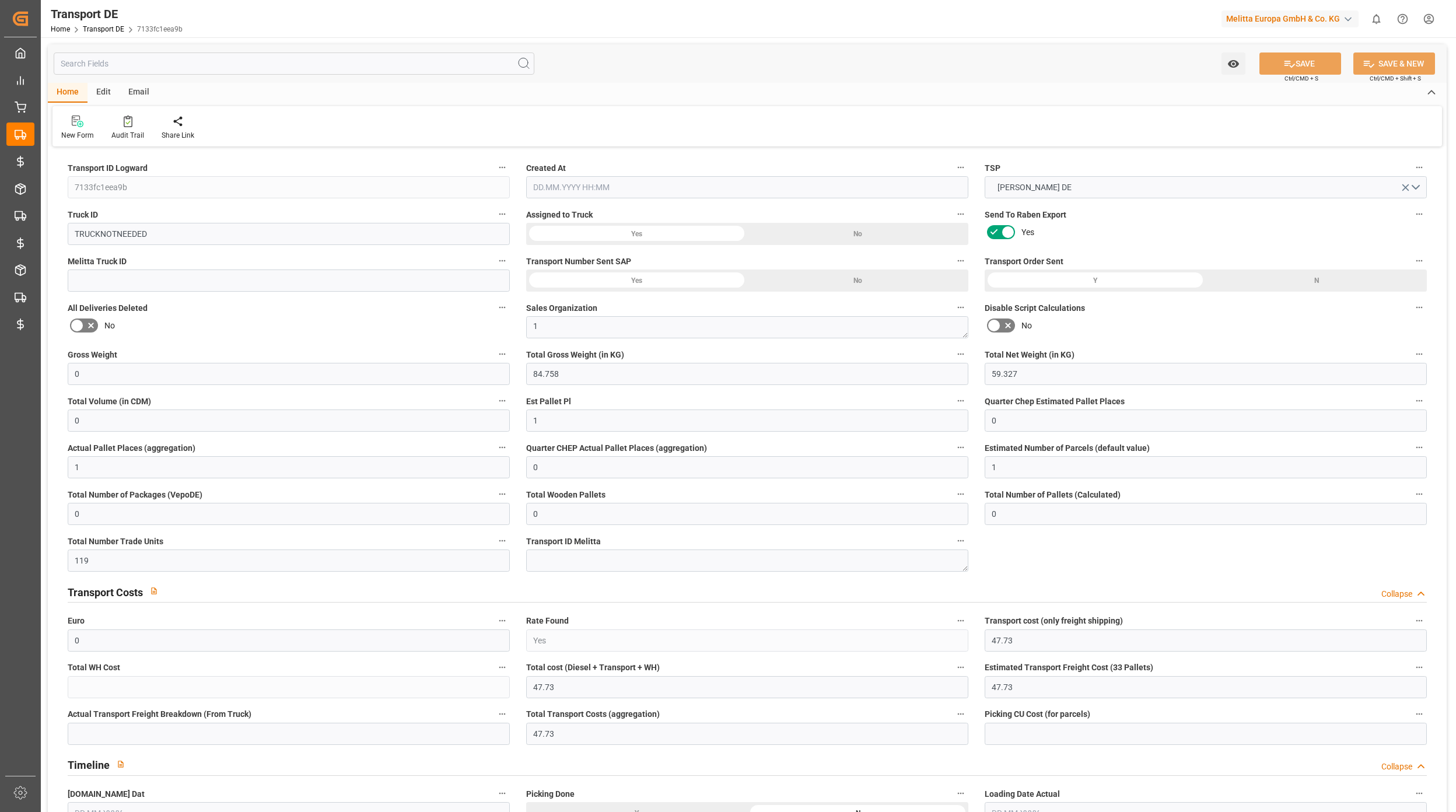
type input "[DATE]"
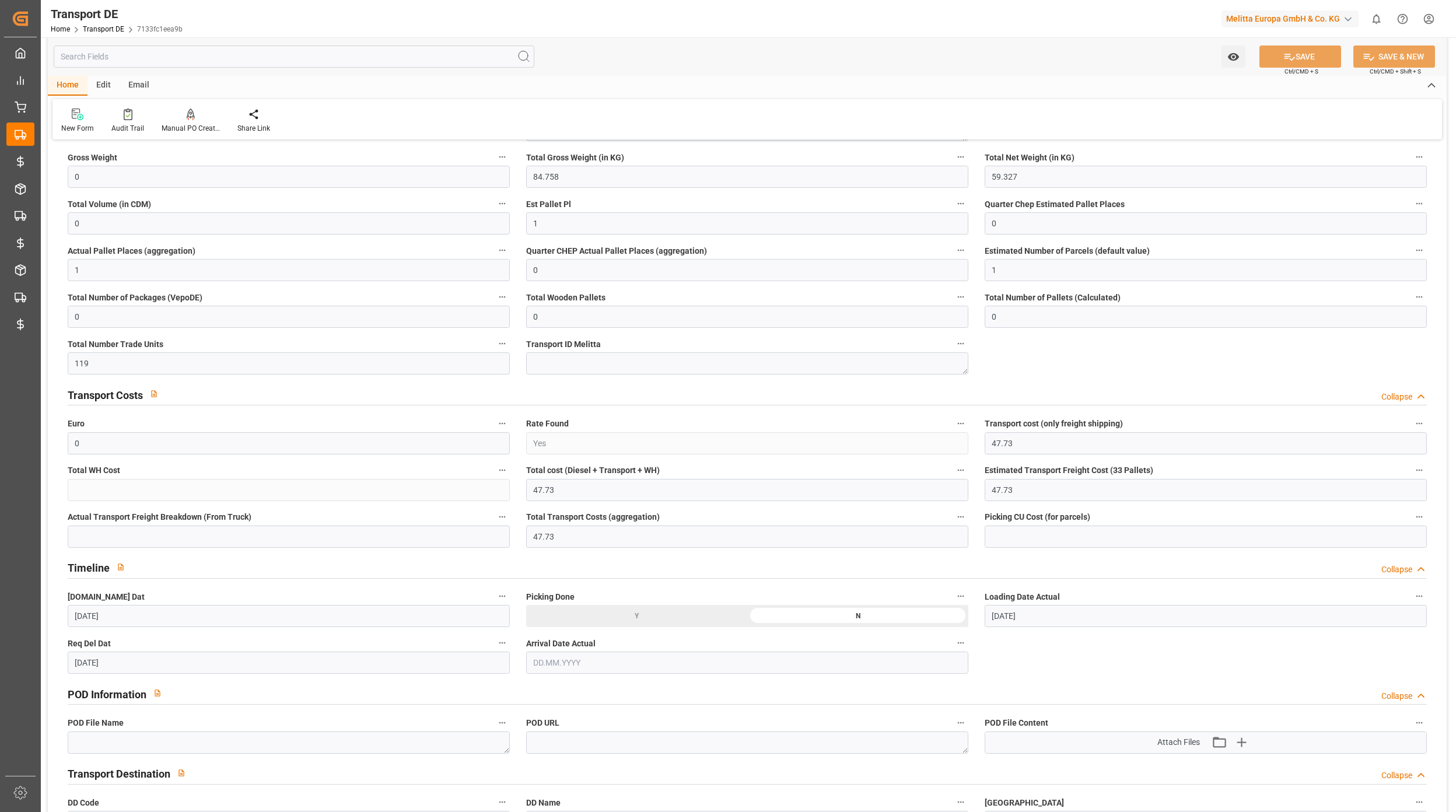
scroll to position [78, 0]
